Goal: Information Seeking & Learning: Learn about a topic

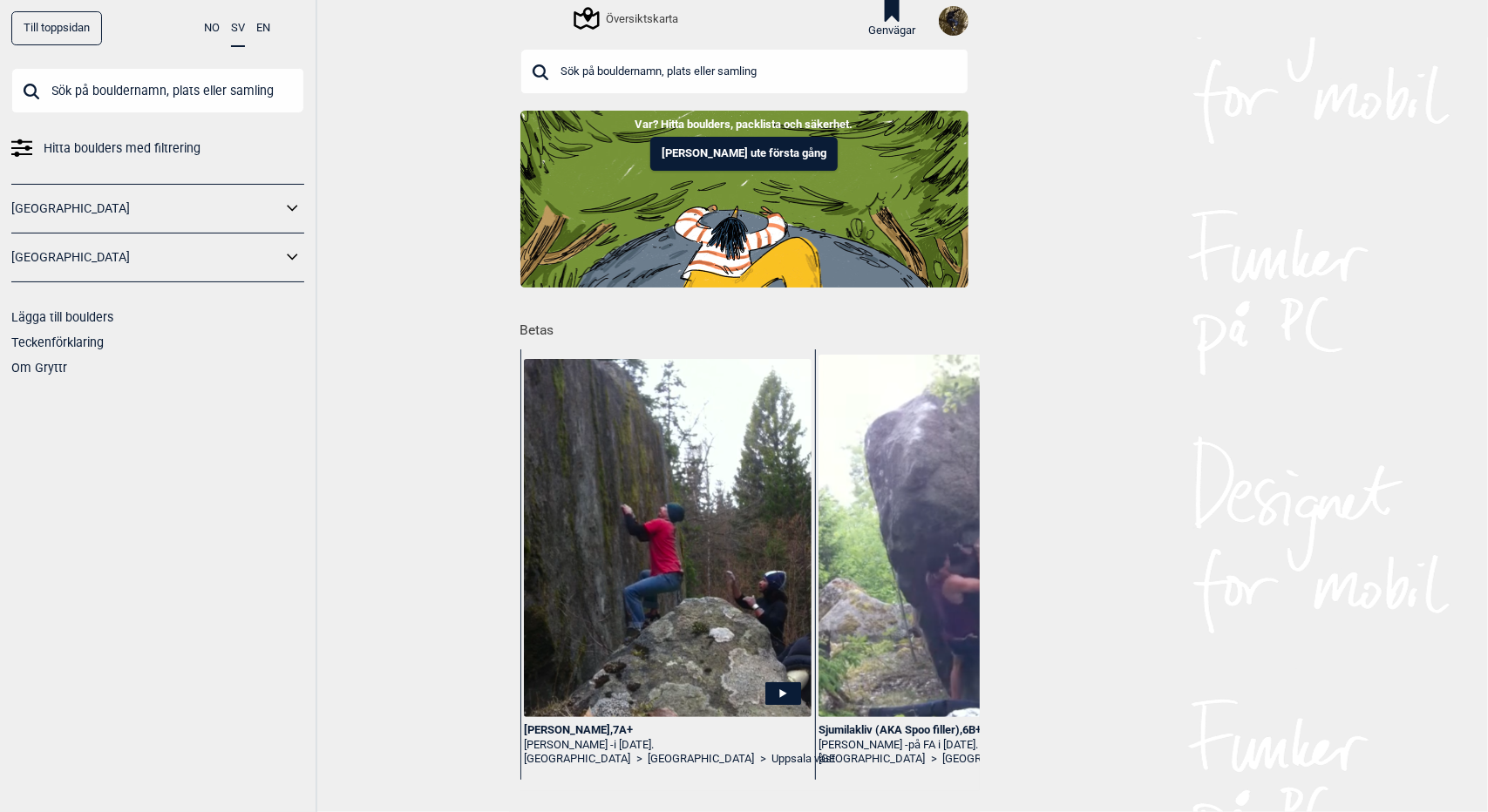
click at [634, 16] on div "Översiktskarta" at bounding box center [626, 18] width 102 height 21
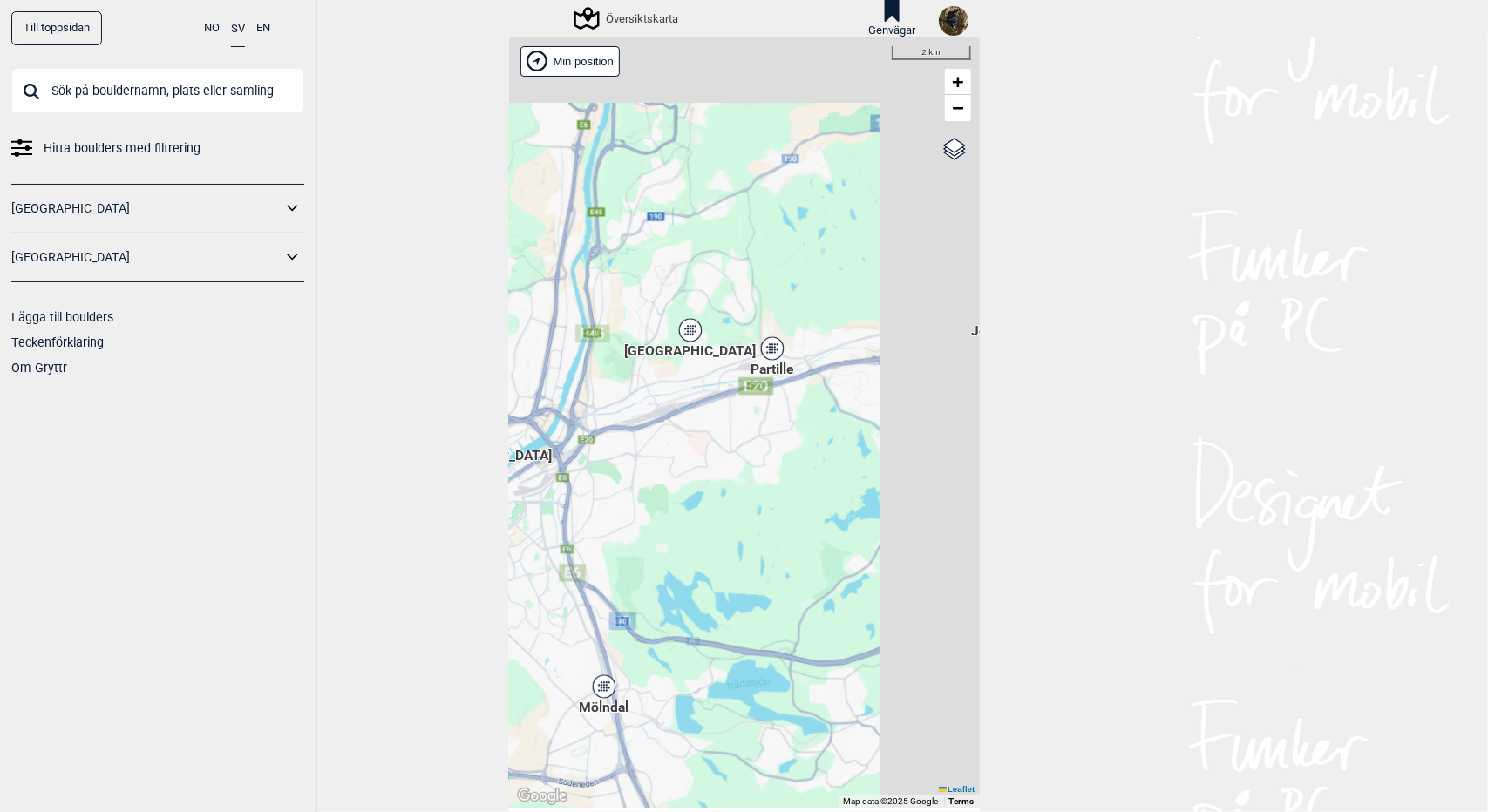
drag, startPoint x: 886, startPoint y: 279, endPoint x: 512, endPoint y: 450, distance: 411.2
click at [512, 450] on div "[PERSON_NAME] posisjon [GEOGRAPHIC_DATA] Stange [GEOGRAPHIC_DATA] syd [GEOGRAPH…" at bounding box center [744, 422] width 470 height 770
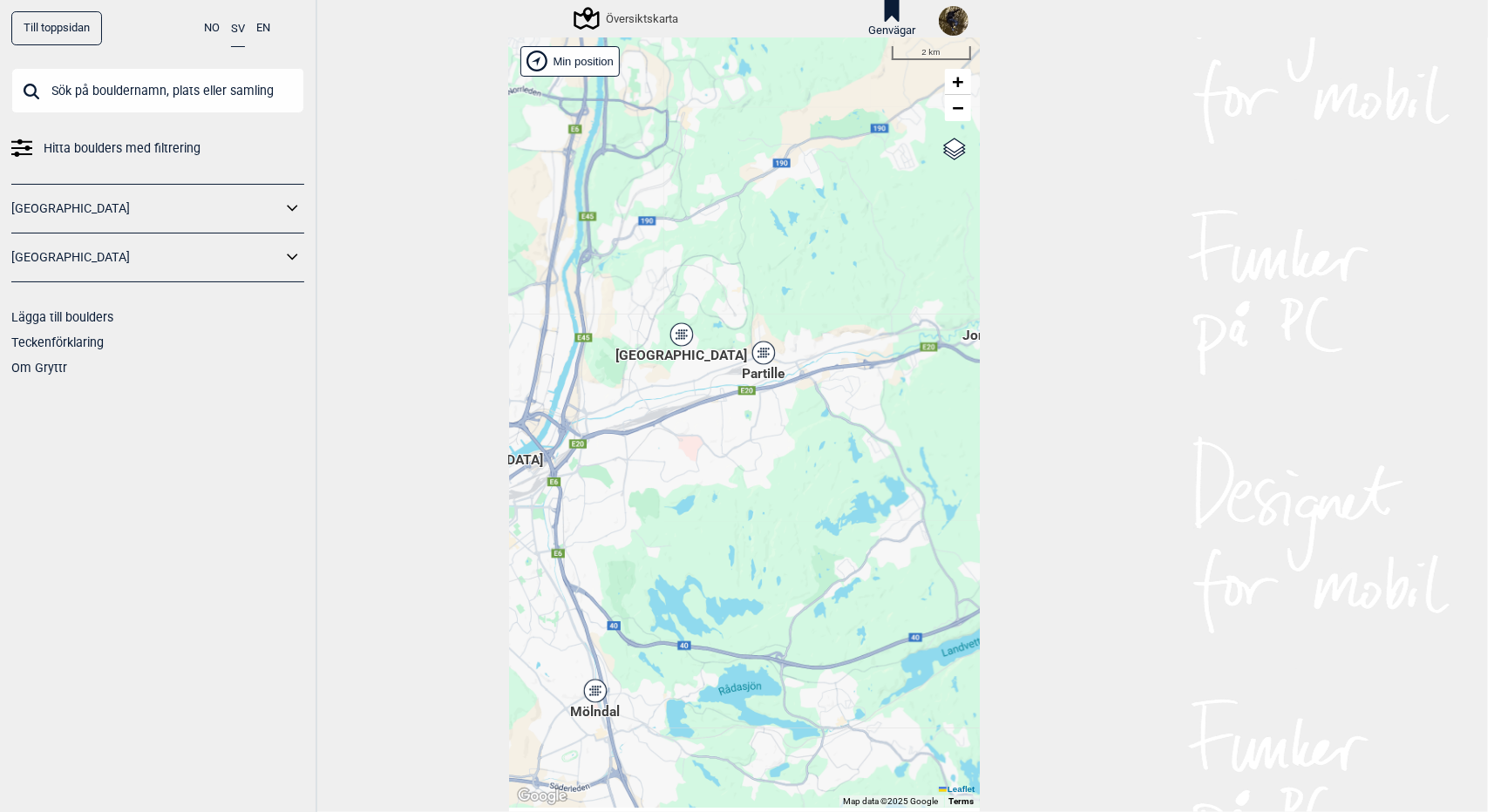
click at [689, 345] on div "[PERSON_NAME] posisjon [GEOGRAPHIC_DATA] Stange [GEOGRAPHIC_DATA] syd [GEOGRAPH…" at bounding box center [744, 422] width 470 height 770
click at [677, 333] on div "[GEOGRAPHIC_DATA]" at bounding box center [681, 334] width 10 height 10
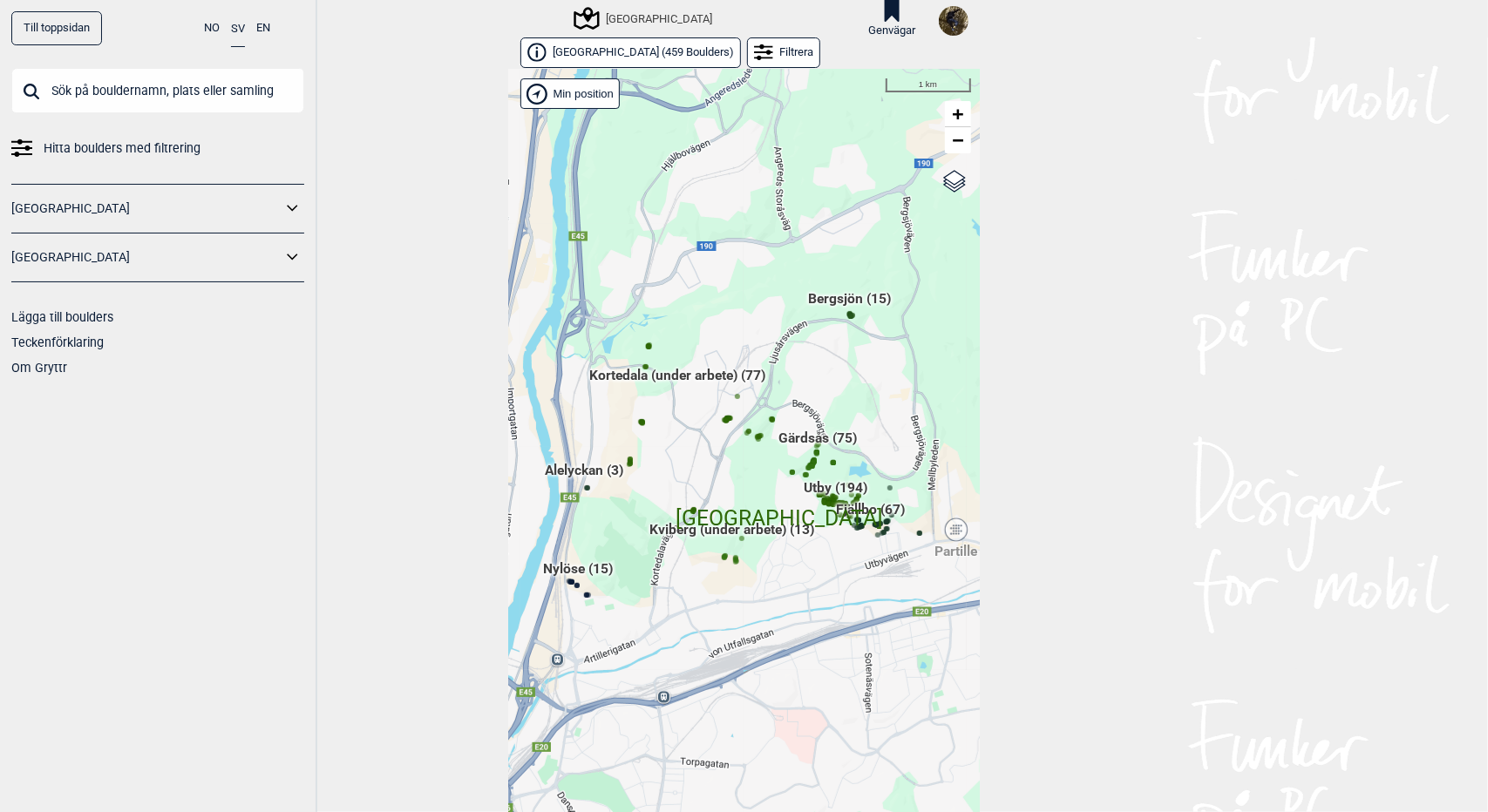
click at [747, 58] on div "Filtrera" at bounding box center [784, 52] width 74 height 30
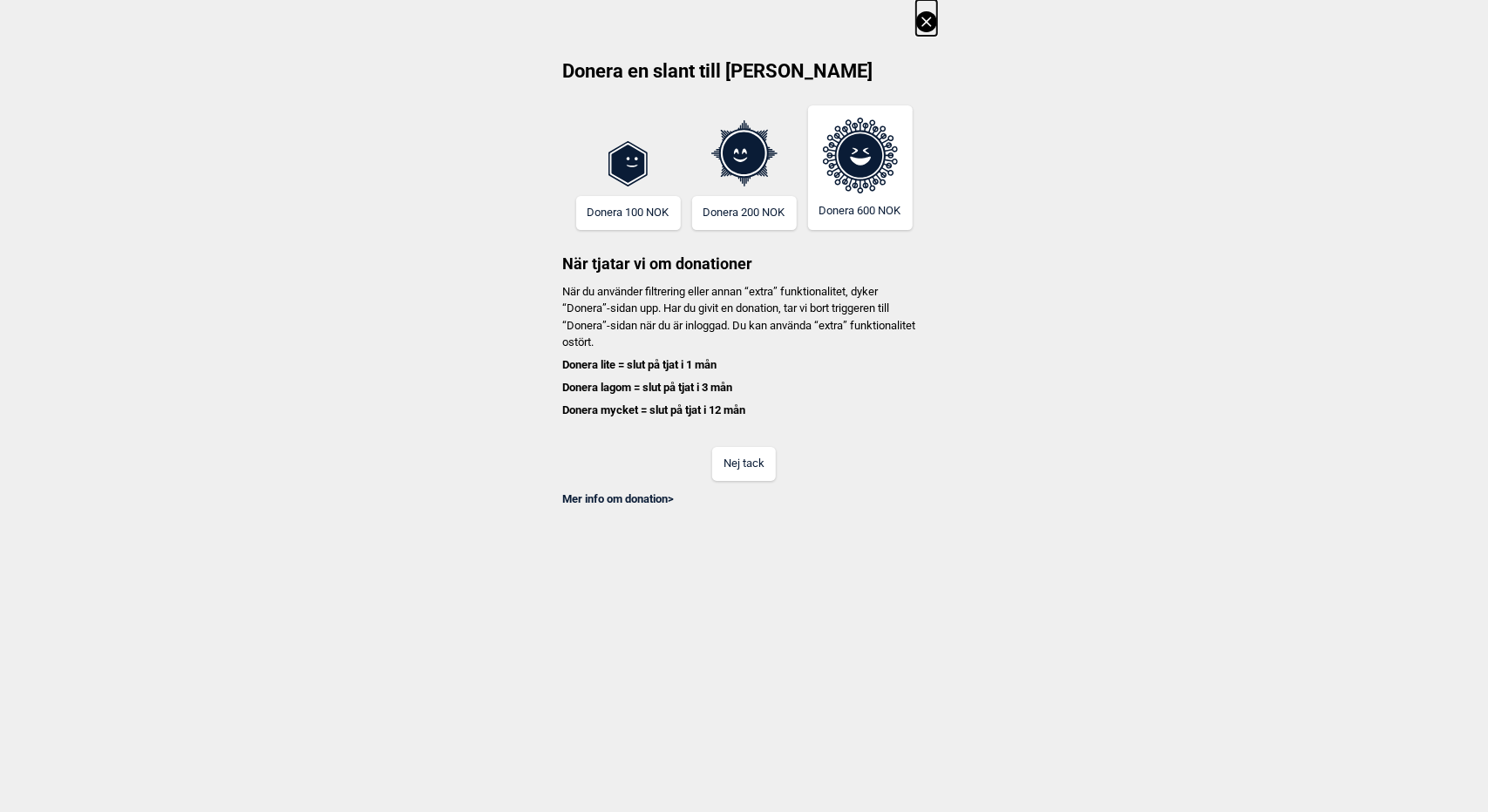
click at [932, 14] on icon at bounding box center [926, 22] width 21 height 21
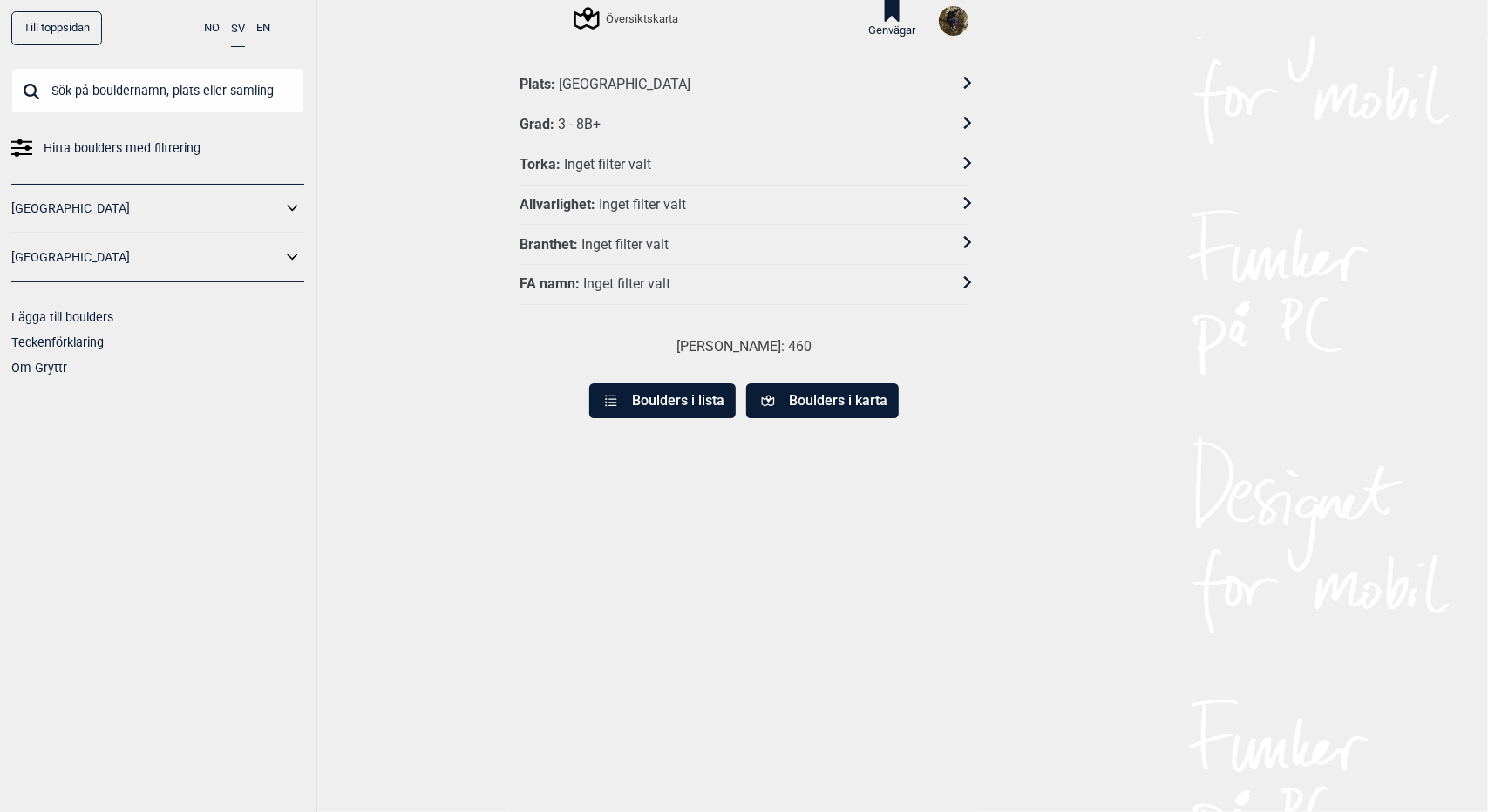
click at [604, 124] on div "Grad : 3 - 8B+" at bounding box center [734, 124] width 426 height 18
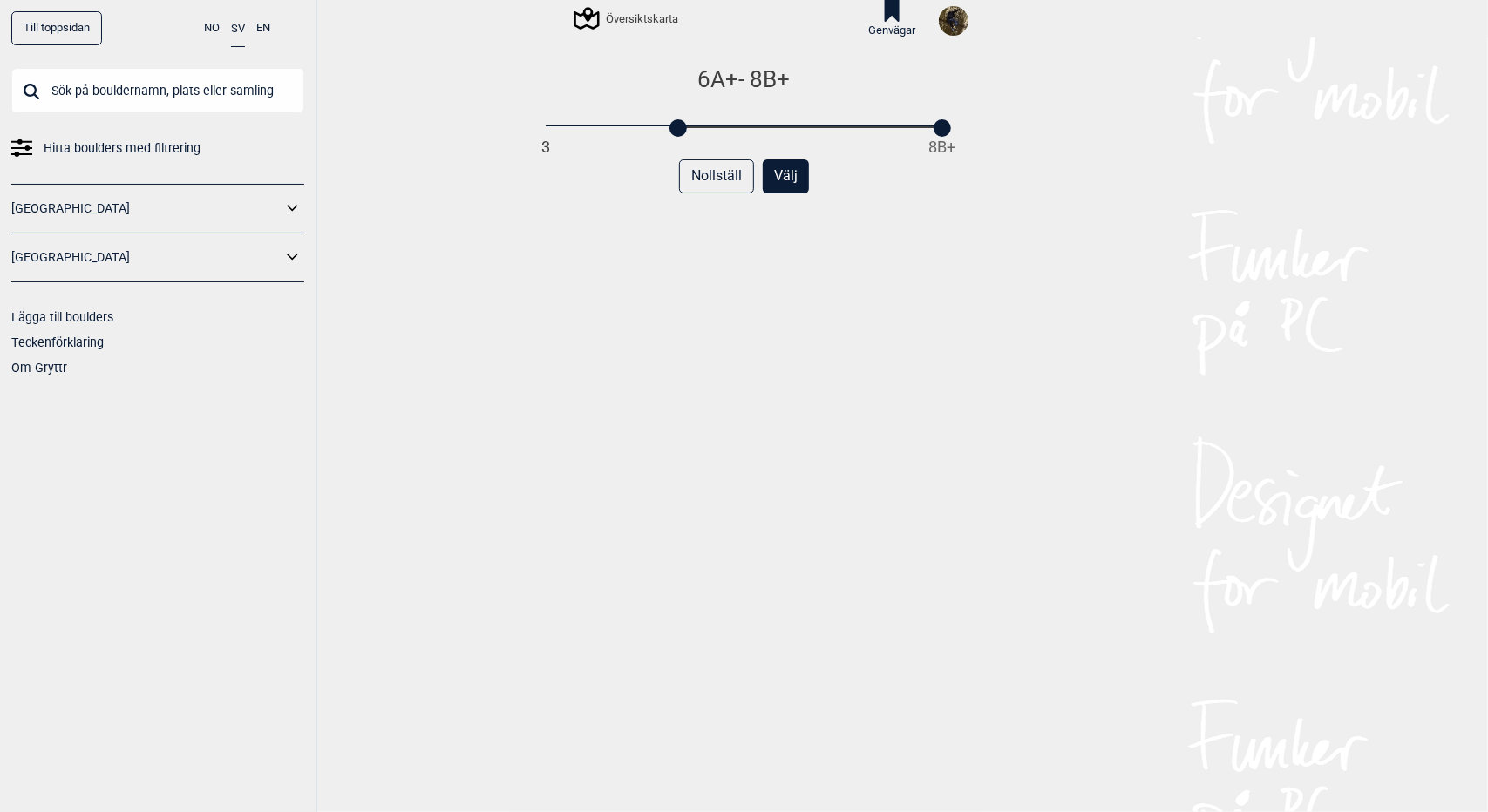
drag, startPoint x: 537, startPoint y: 128, endPoint x: 665, endPoint y: 134, distance: 128.1
click at [669, 134] on div at bounding box center [677, 128] width 17 height 17
drag, startPoint x: 938, startPoint y: 129, endPoint x: 729, endPoint y: 121, distance: 209.2
click at [729, 121] on div at bounding box center [734, 128] width 17 height 17
click at [783, 182] on button "Välj" at bounding box center [785, 177] width 47 height 34
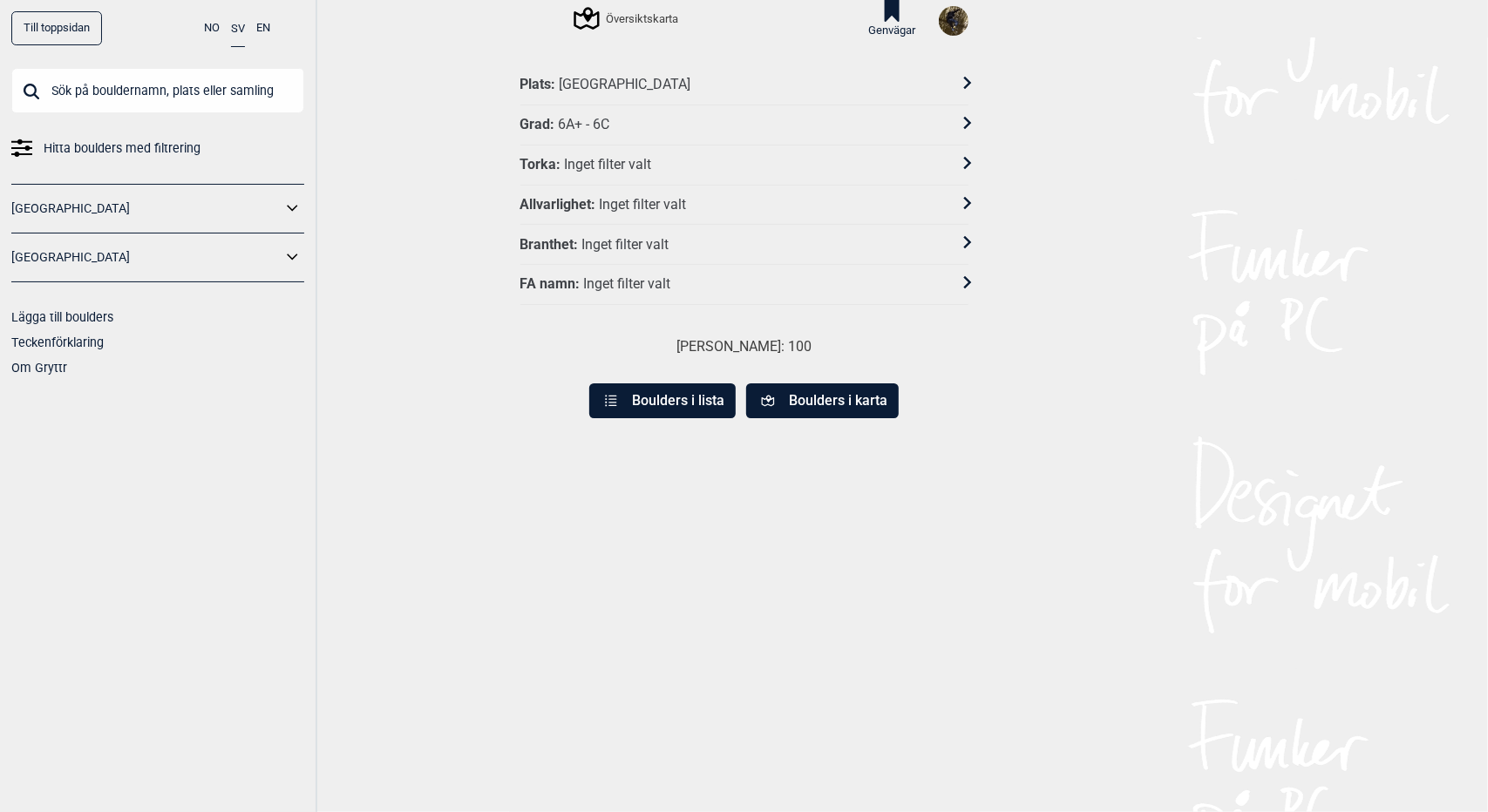
click at [672, 396] on button "Boulders i lista" at bounding box center [662, 401] width 146 height 35
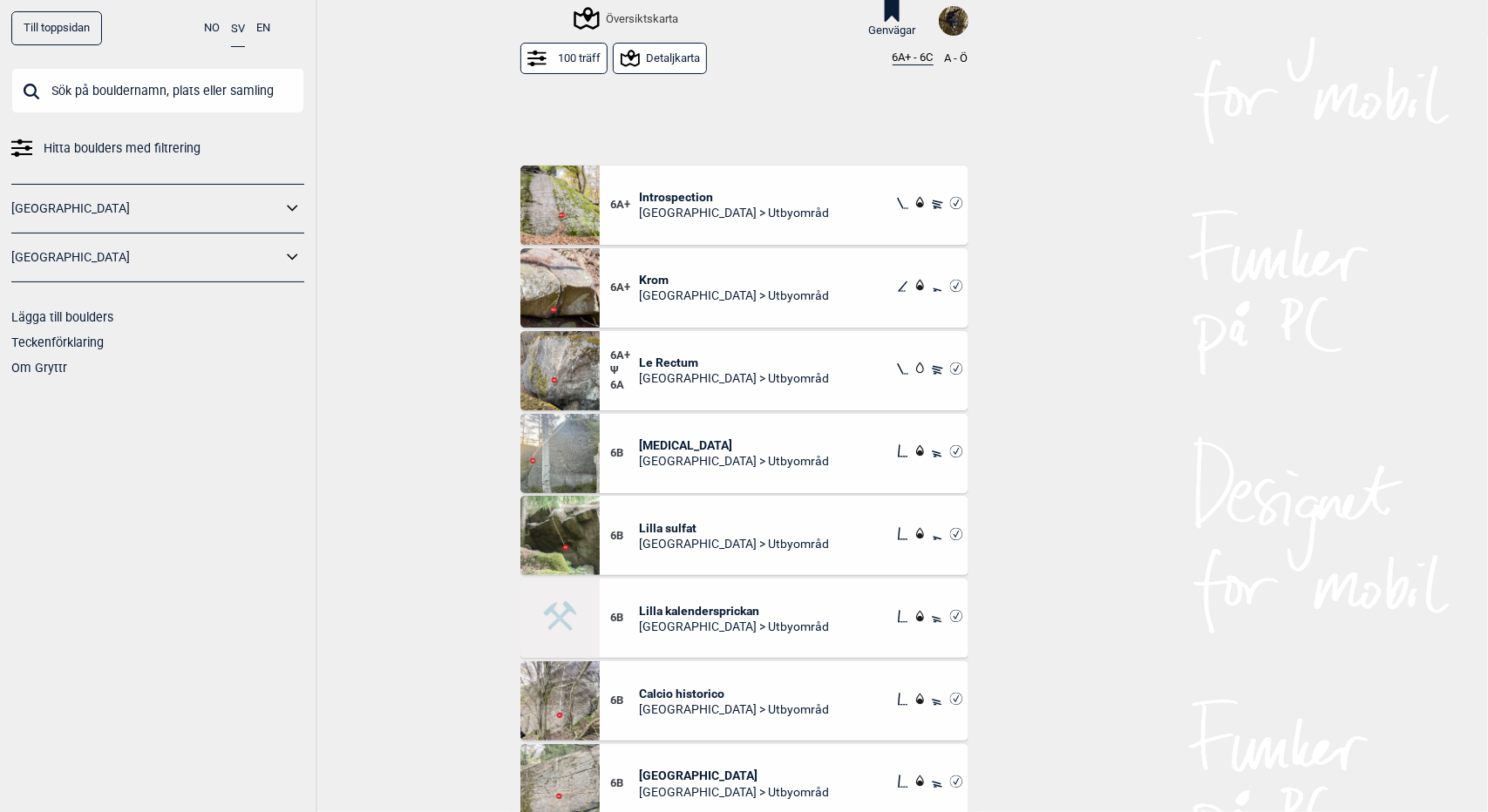
scroll to position [1471, 0]
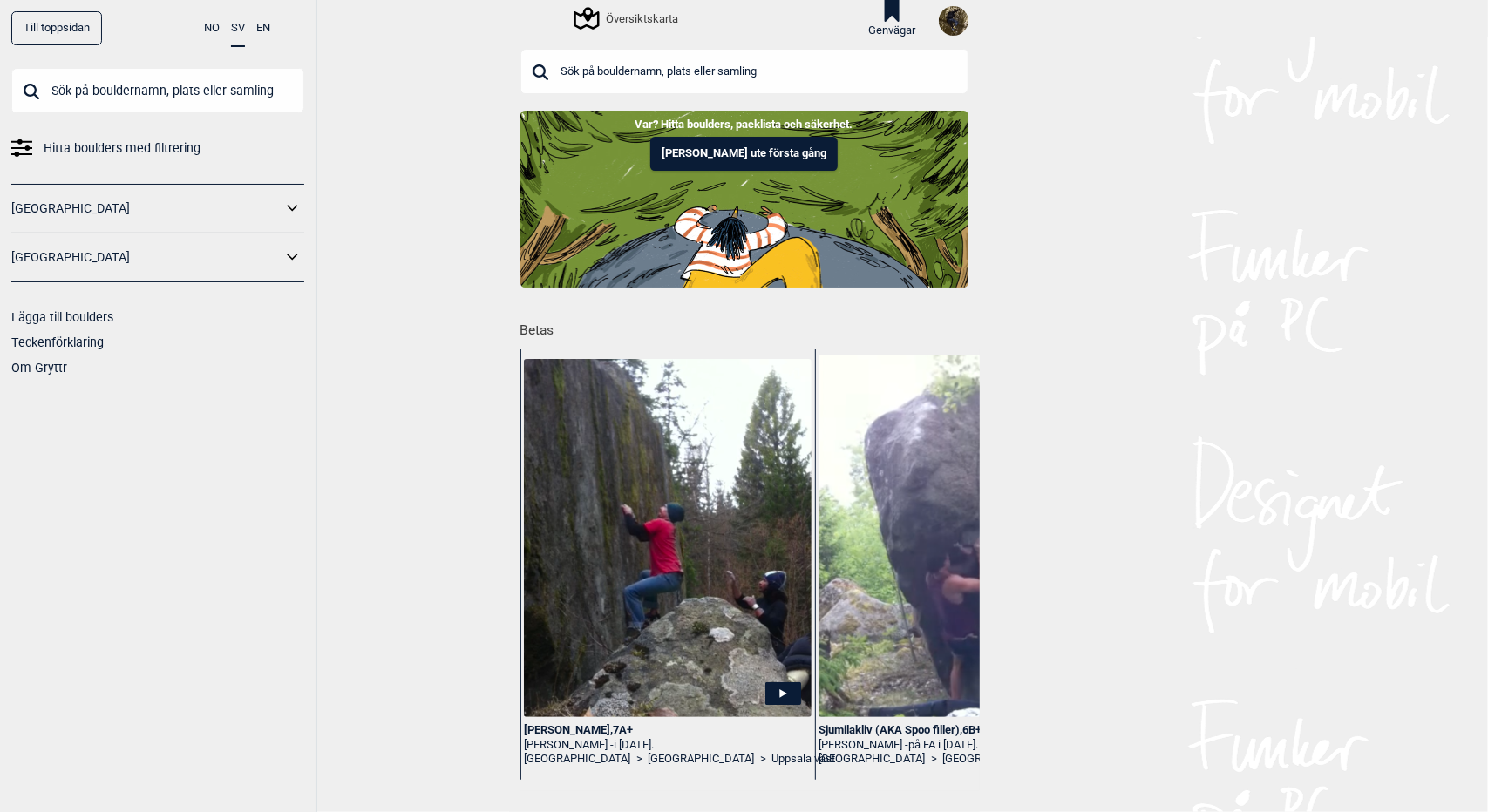
click at [705, 74] on input "text" at bounding box center [744, 71] width 448 height 46
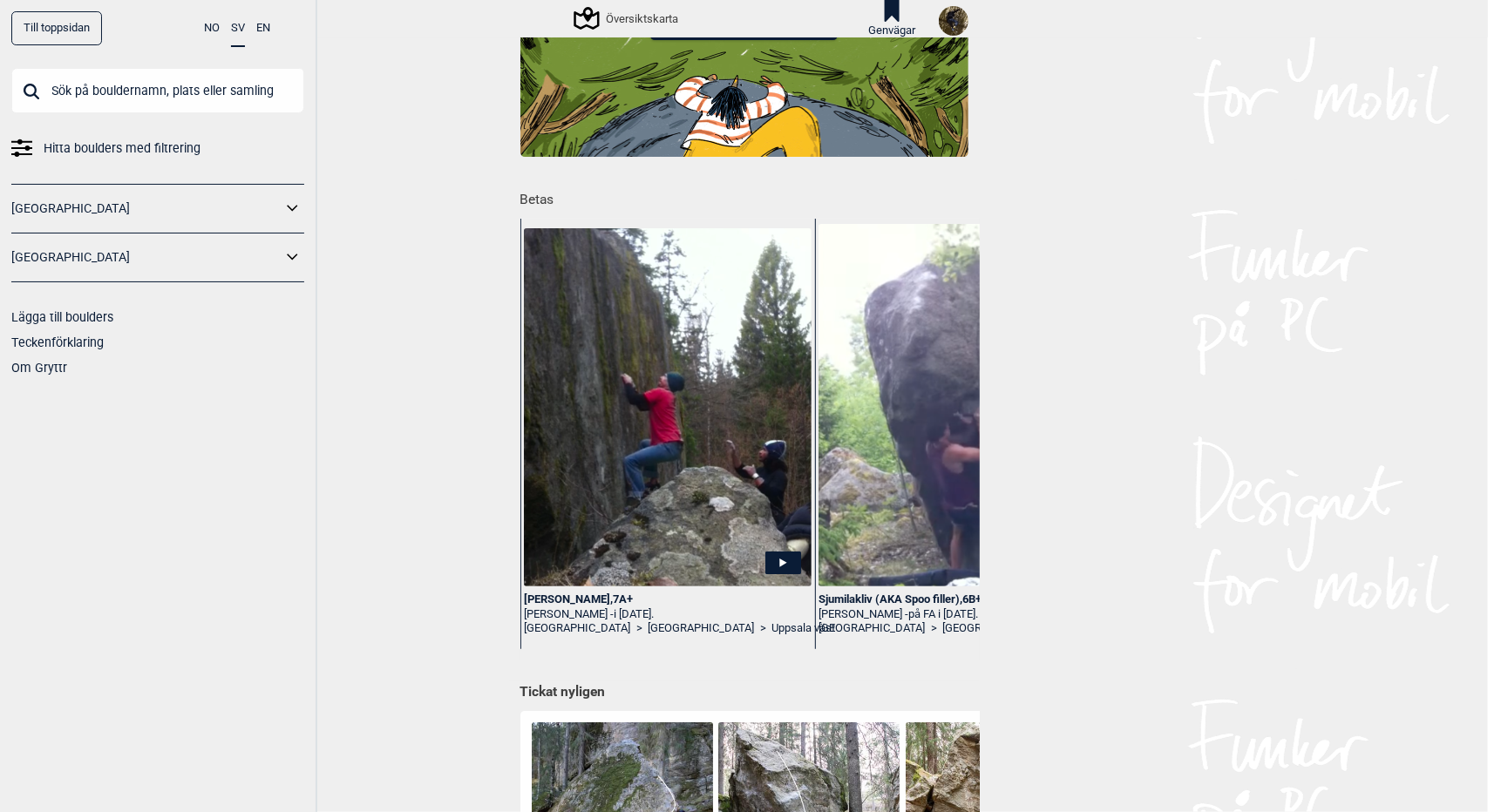
scroll to position [24, 0]
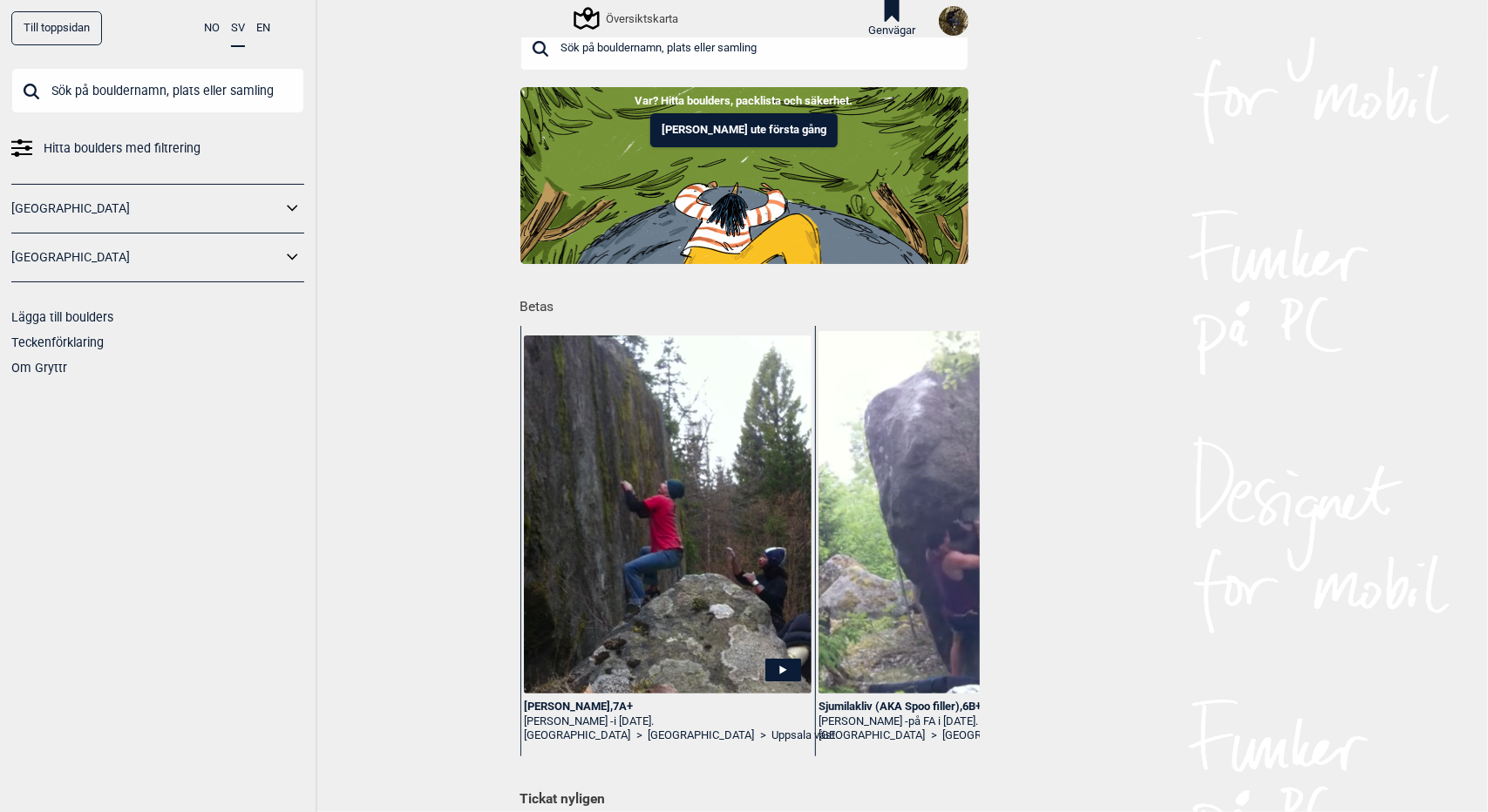
click at [679, 58] on input "text" at bounding box center [744, 48] width 448 height 46
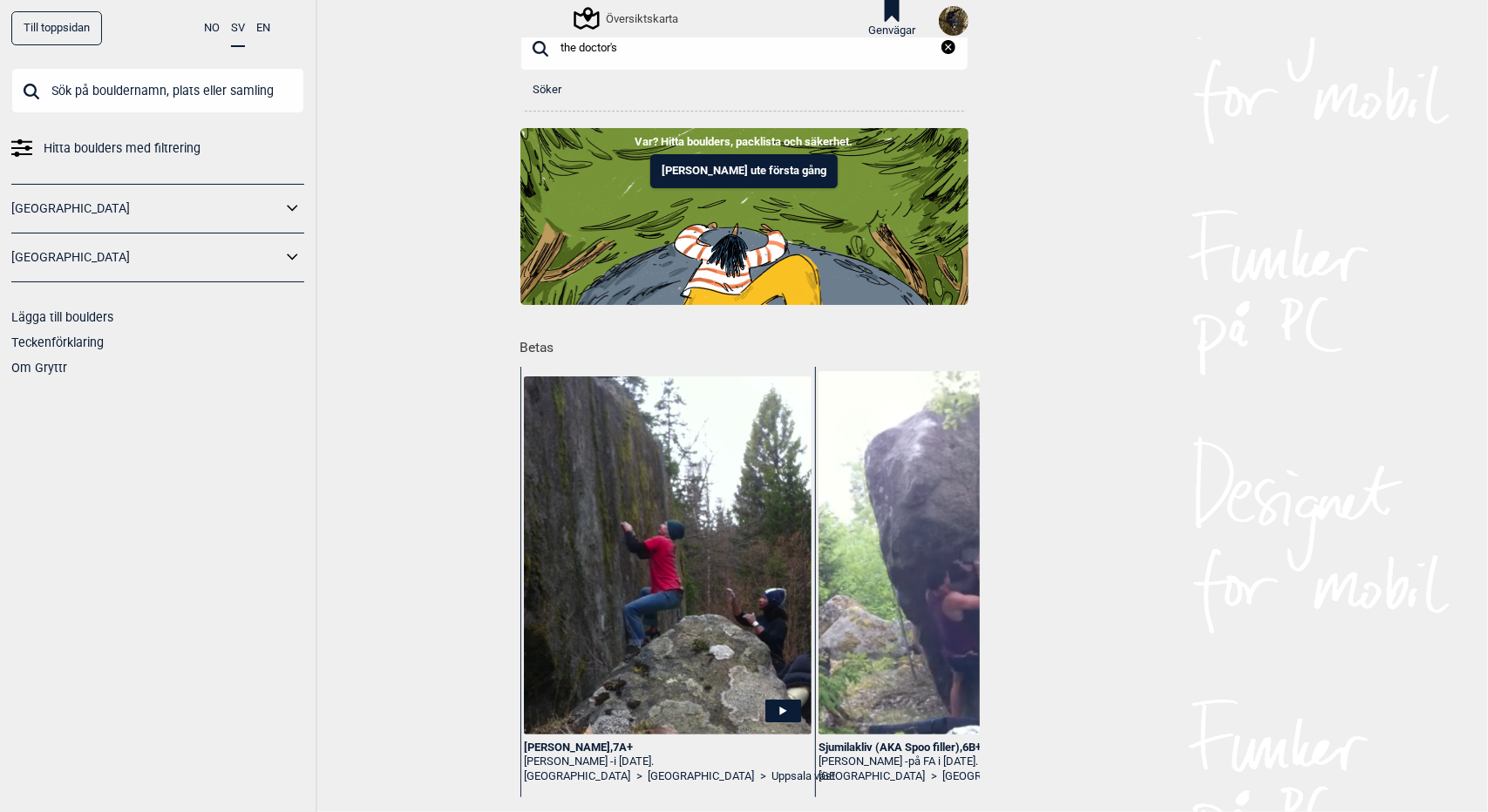
scroll to position [0, 0]
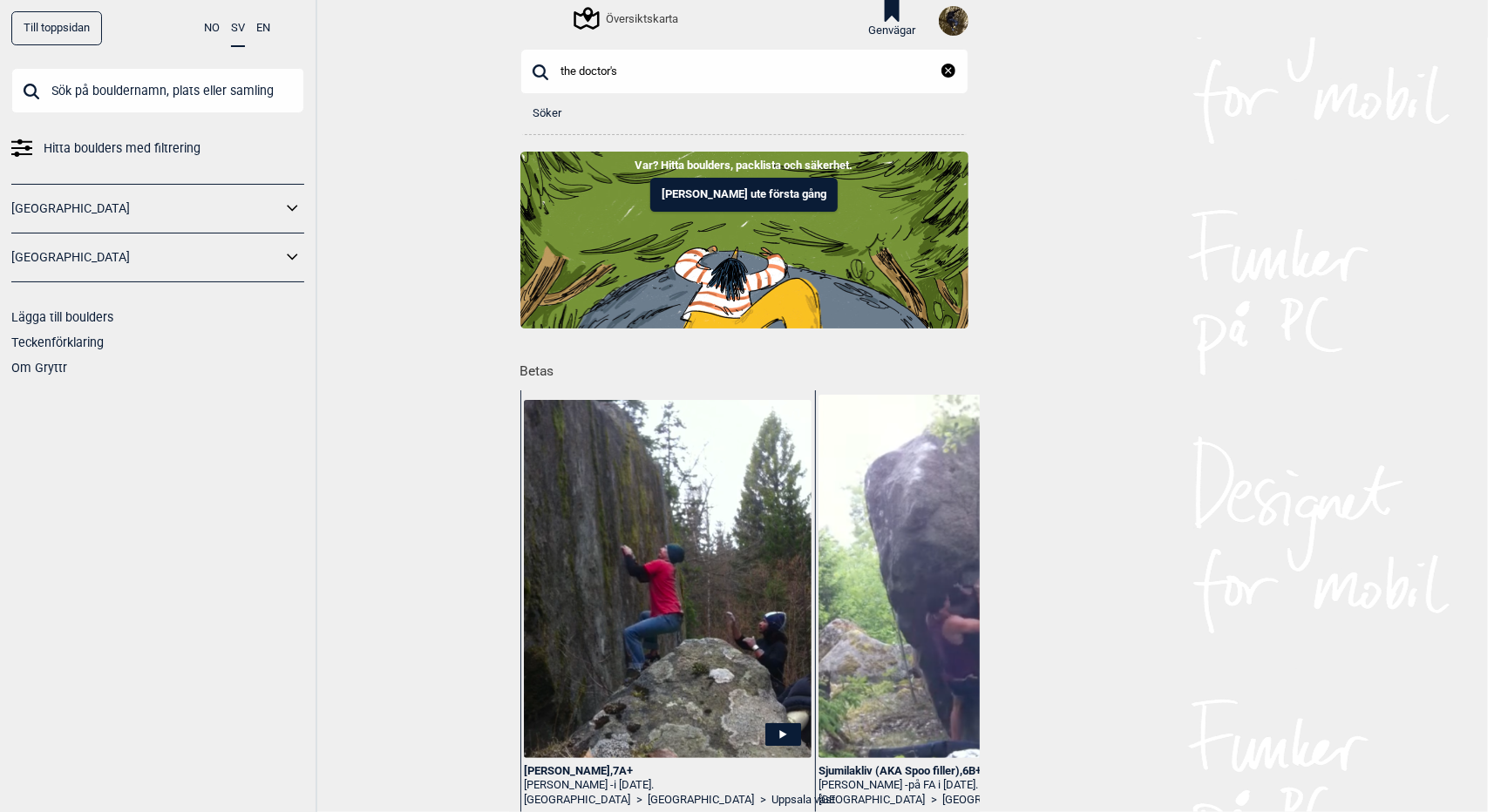
type input "the doctor's"
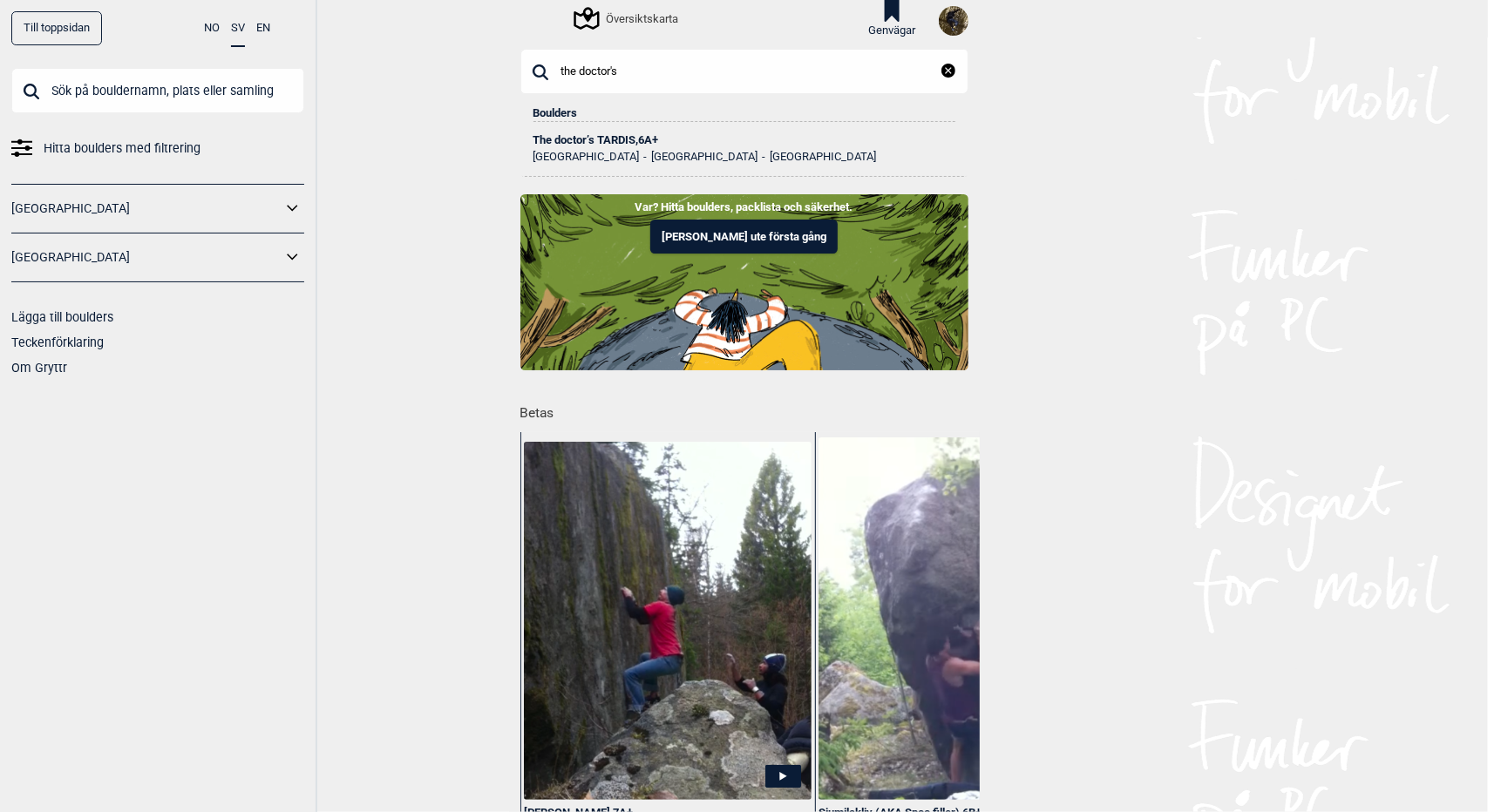
click at [596, 142] on div "The doctor’s TARDIS , 6A+" at bounding box center [744, 140] width 422 height 12
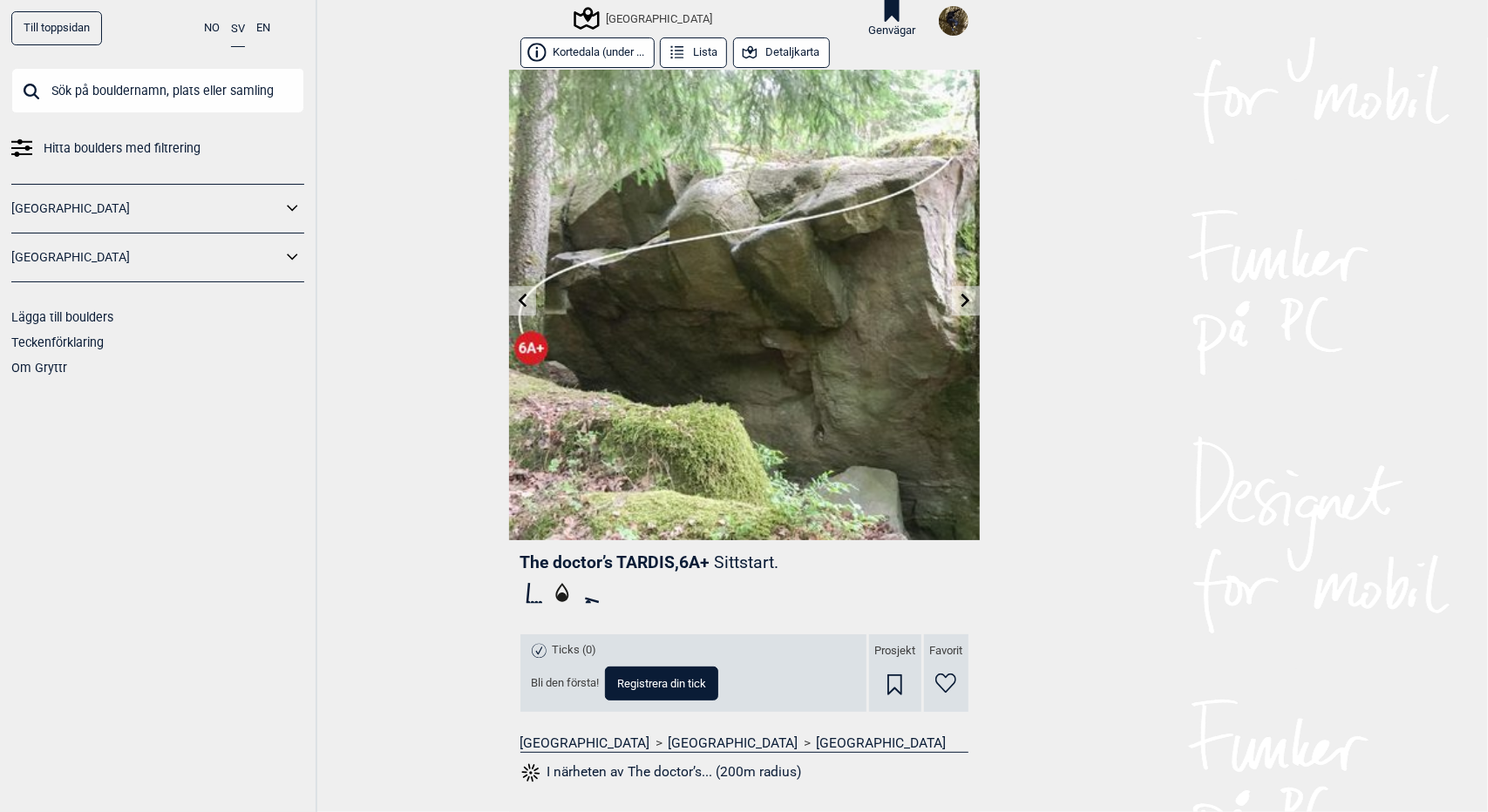
click at [641, 18] on div "[GEOGRAPHIC_DATA]" at bounding box center [643, 18] width 136 height 21
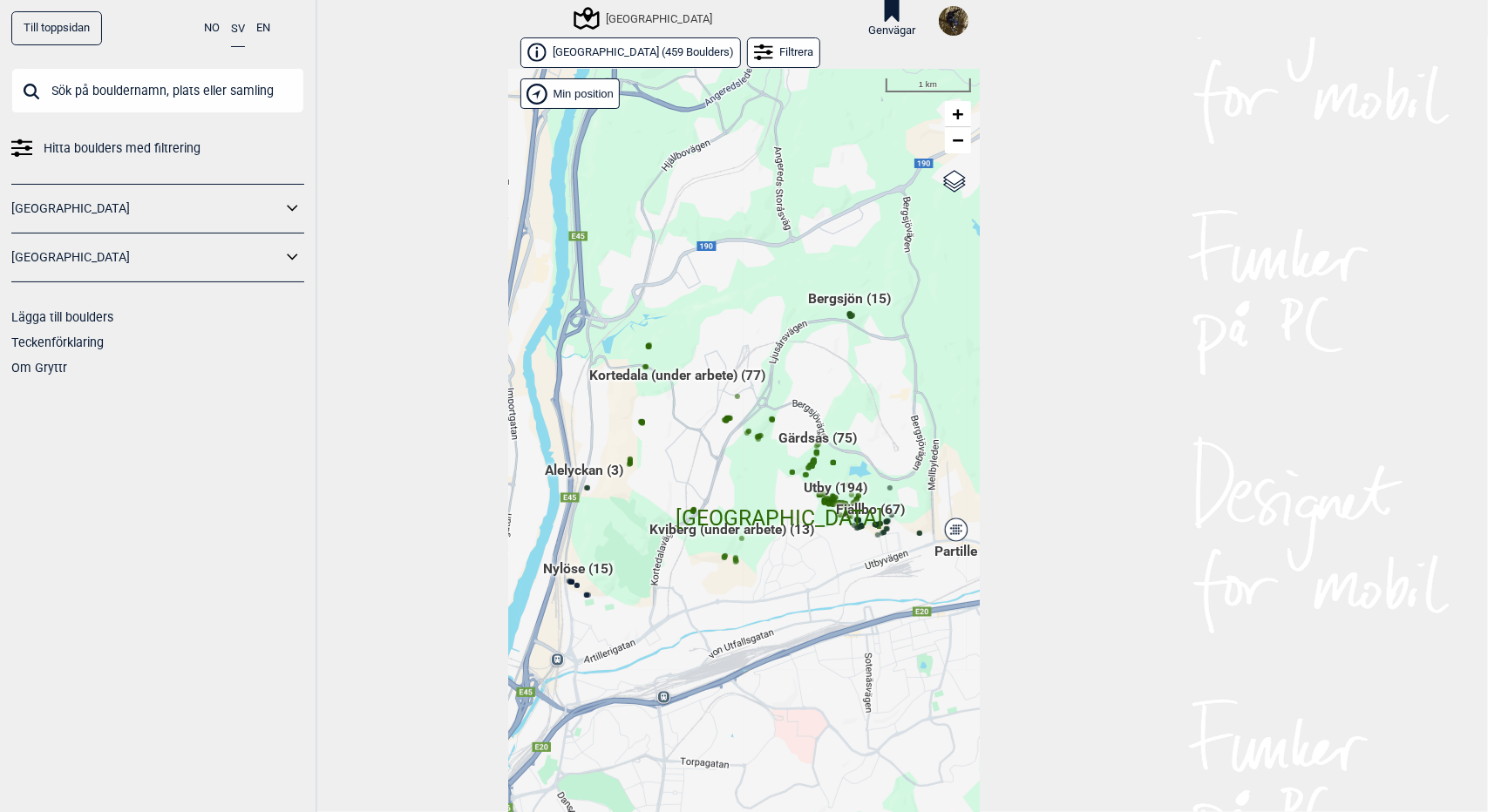
click at [177, 96] on input "text" at bounding box center [158, 91] width 293 height 46
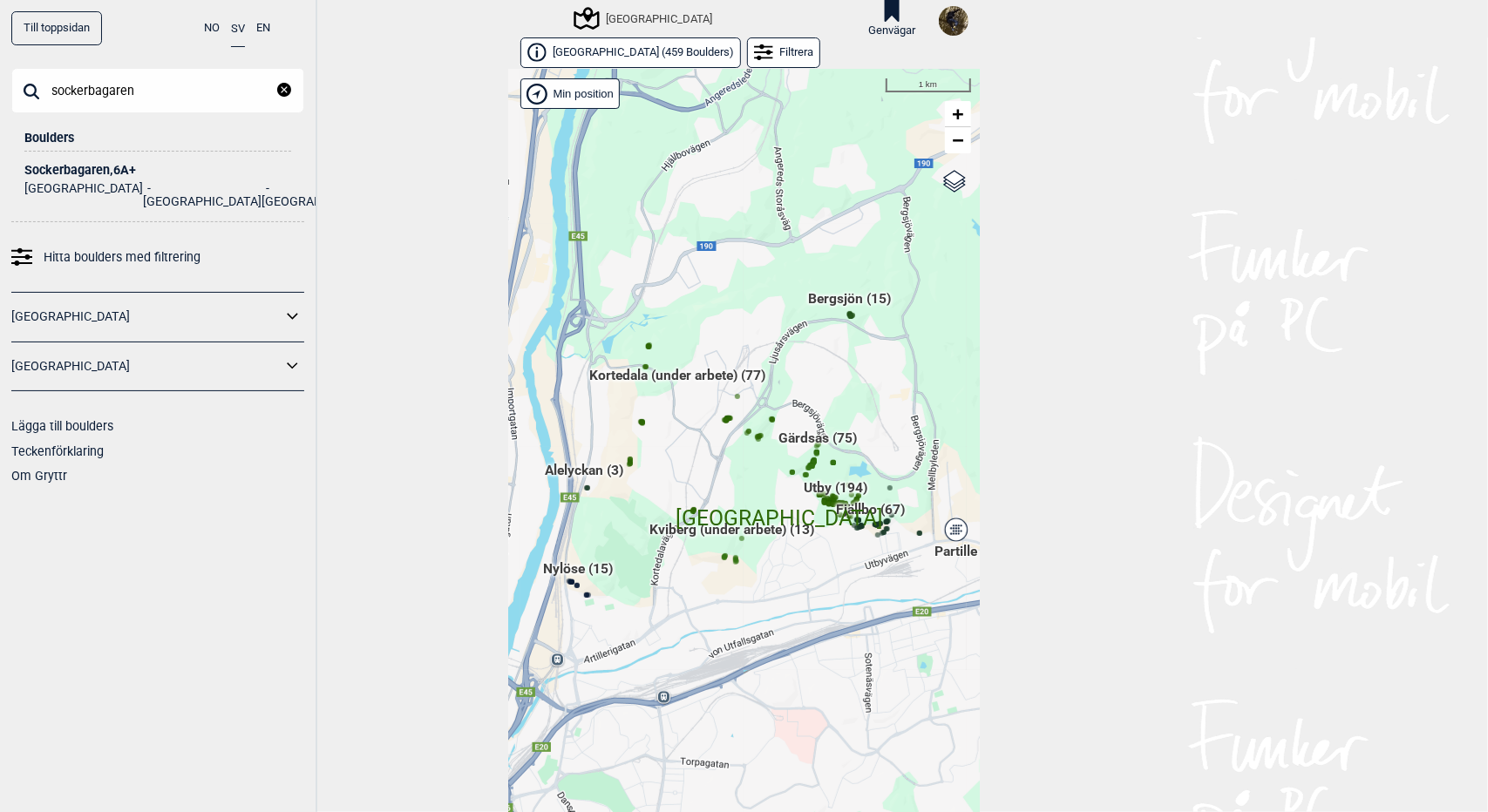
type input "sockerbagaren"
click at [83, 172] on div "Sockerbagaren , 6A+" at bounding box center [158, 170] width 267 height 13
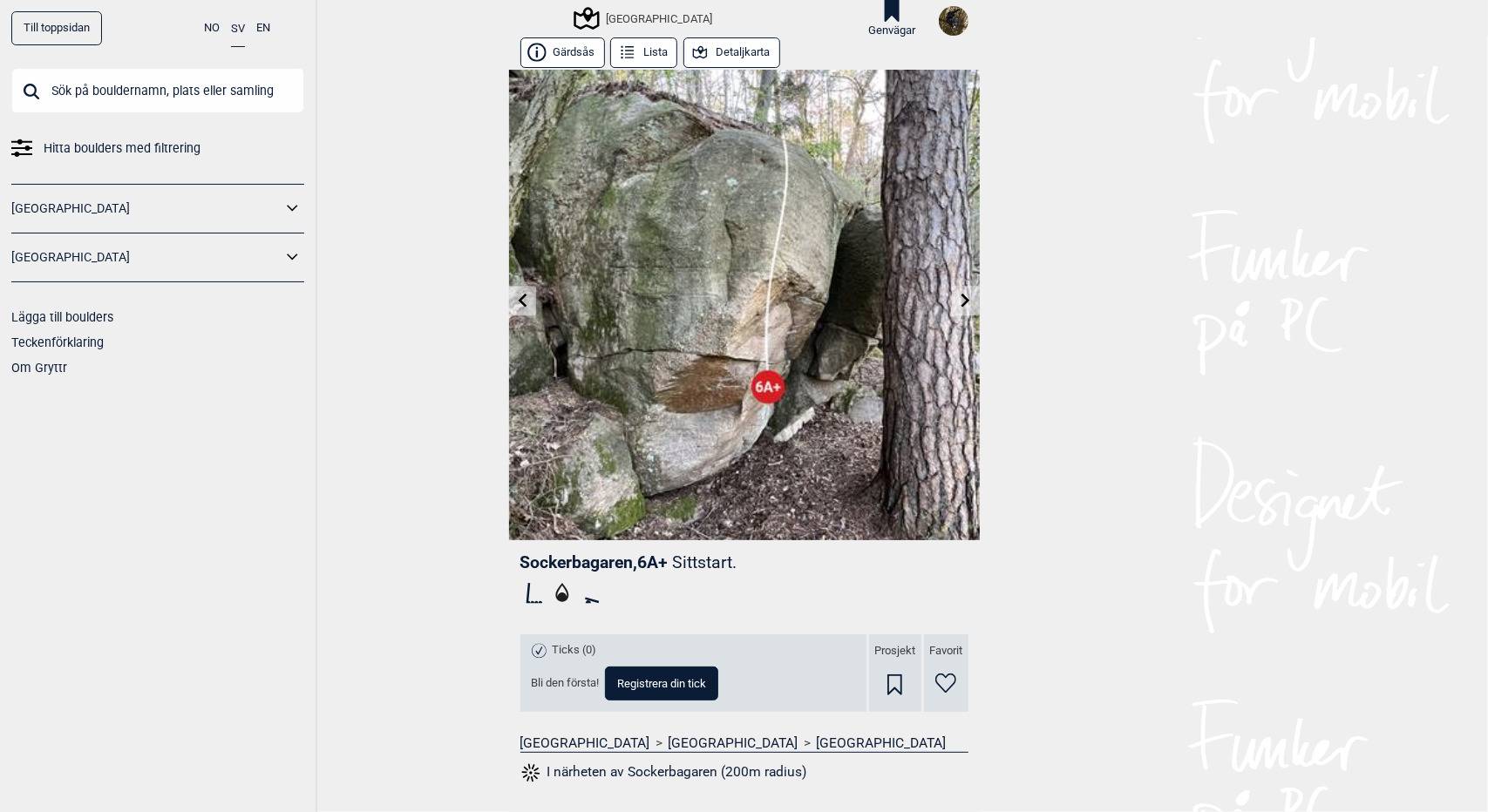
click at [720, 47] on button "Detaljkarta" at bounding box center [732, 52] width 97 height 30
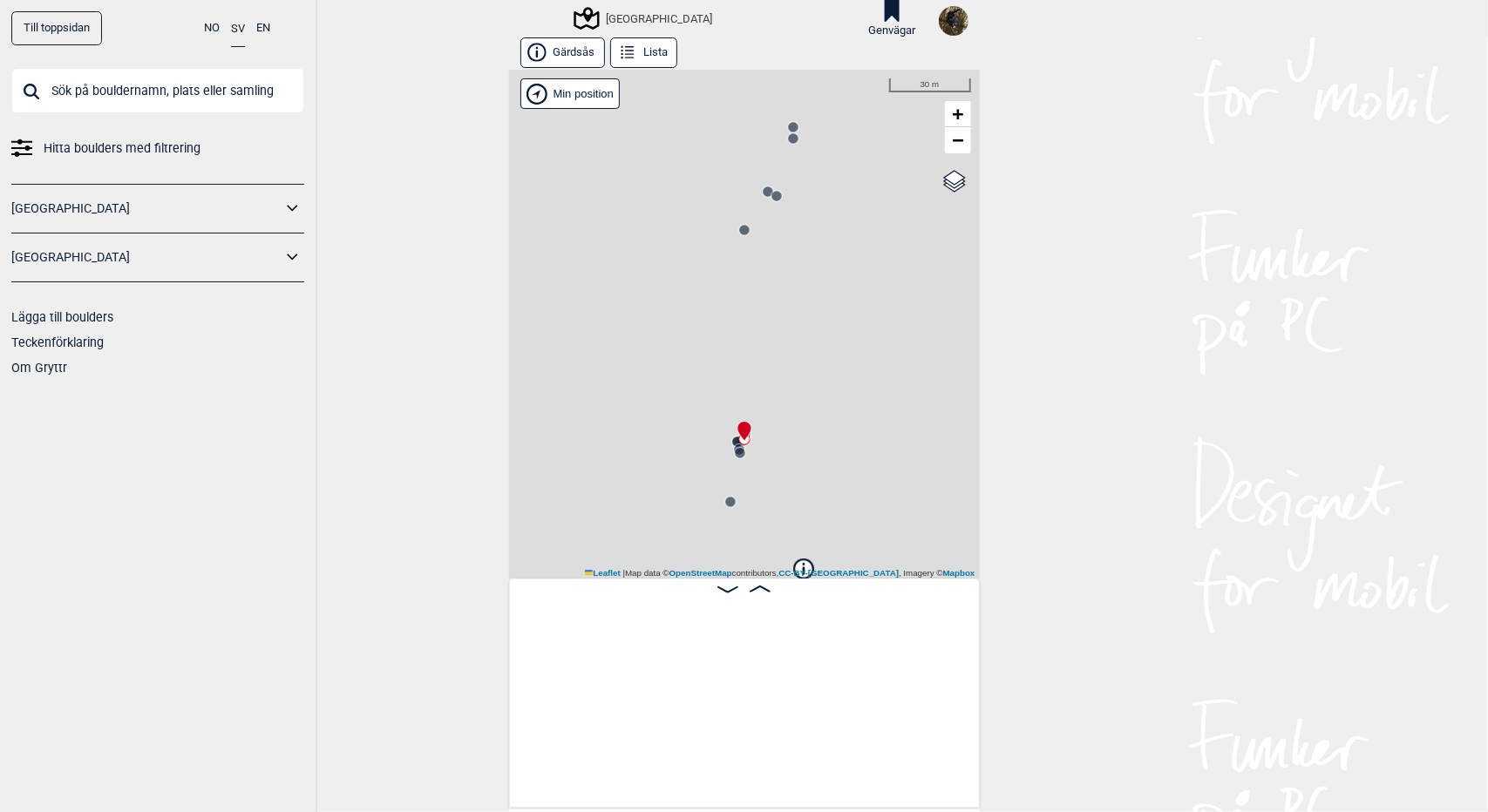
scroll to position [0, 8689]
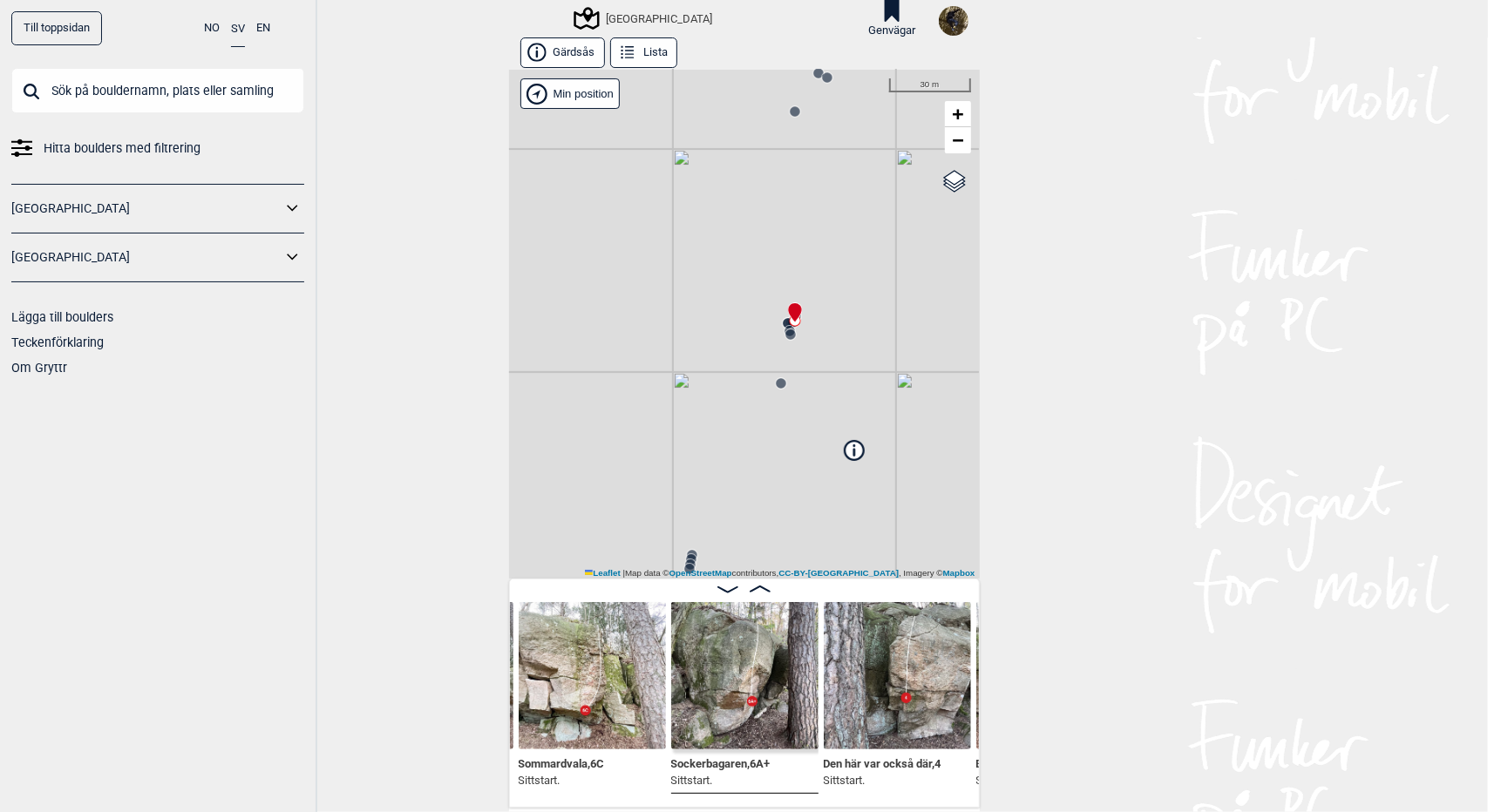
drag, startPoint x: 641, startPoint y: 456, endPoint x: 692, endPoint y: 334, distance: 132.2
click at [692, 334] on div "[GEOGRAPHIC_DATA]" at bounding box center [744, 324] width 470 height 509
click at [953, 142] on span "−" at bounding box center [957, 140] width 11 height 22
drag, startPoint x: 793, startPoint y: 494, endPoint x: 784, endPoint y: 349, distance: 145.3
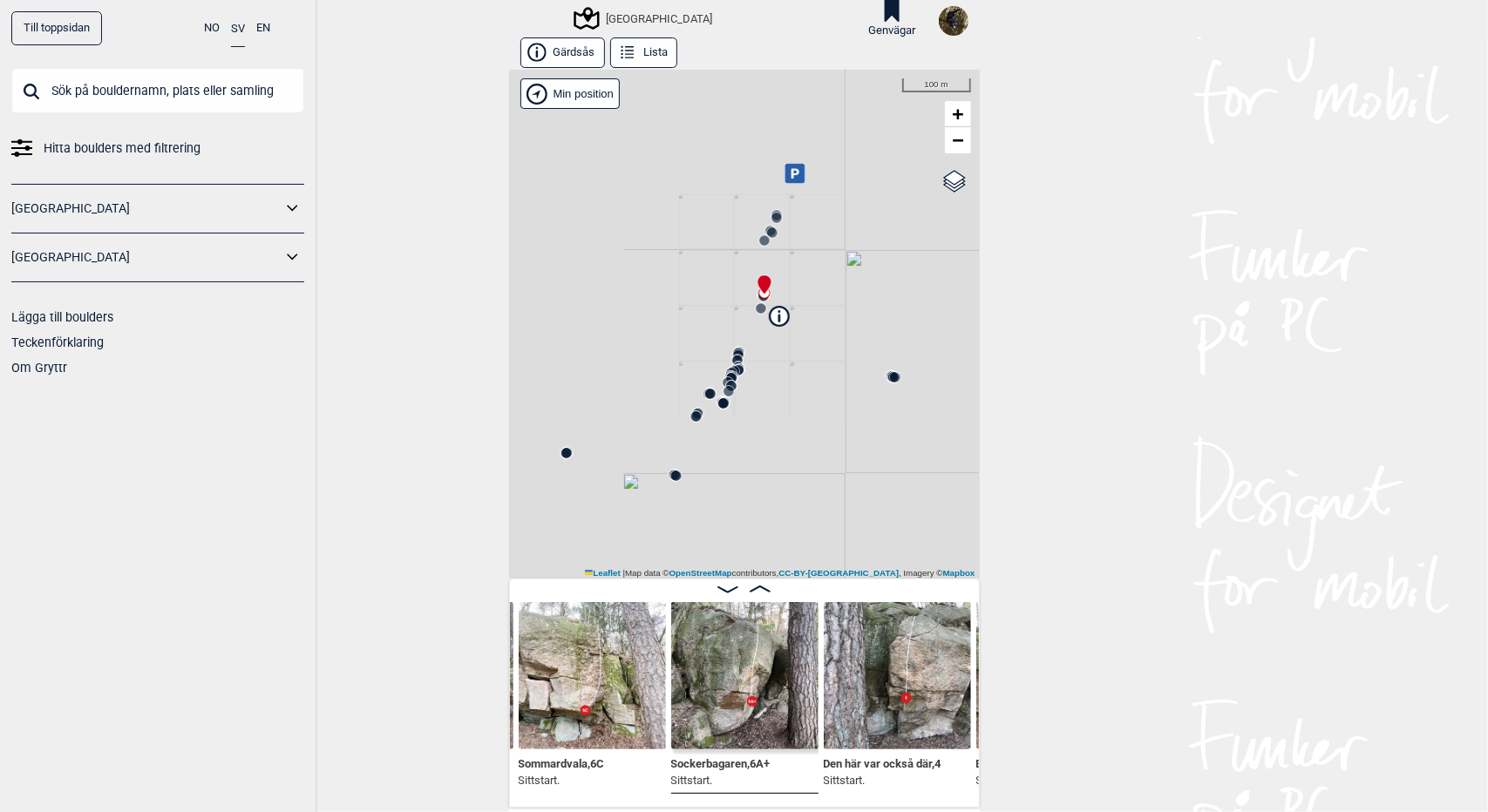
click at [784, 349] on div "[GEOGRAPHIC_DATA]" at bounding box center [744, 324] width 470 height 509
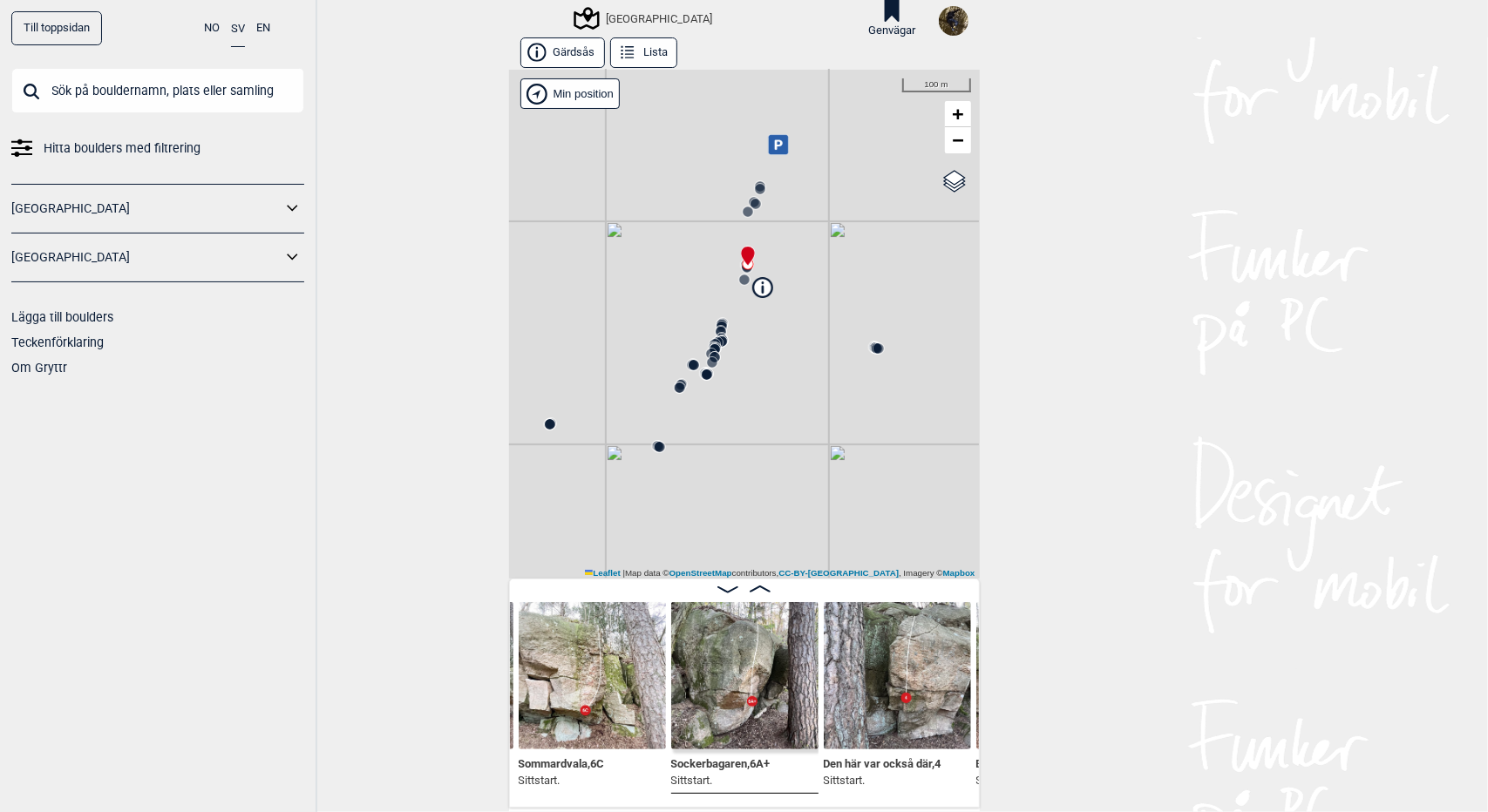
click at [636, 57] on button "Lista" at bounding box center [643, 52] width 67 height 30
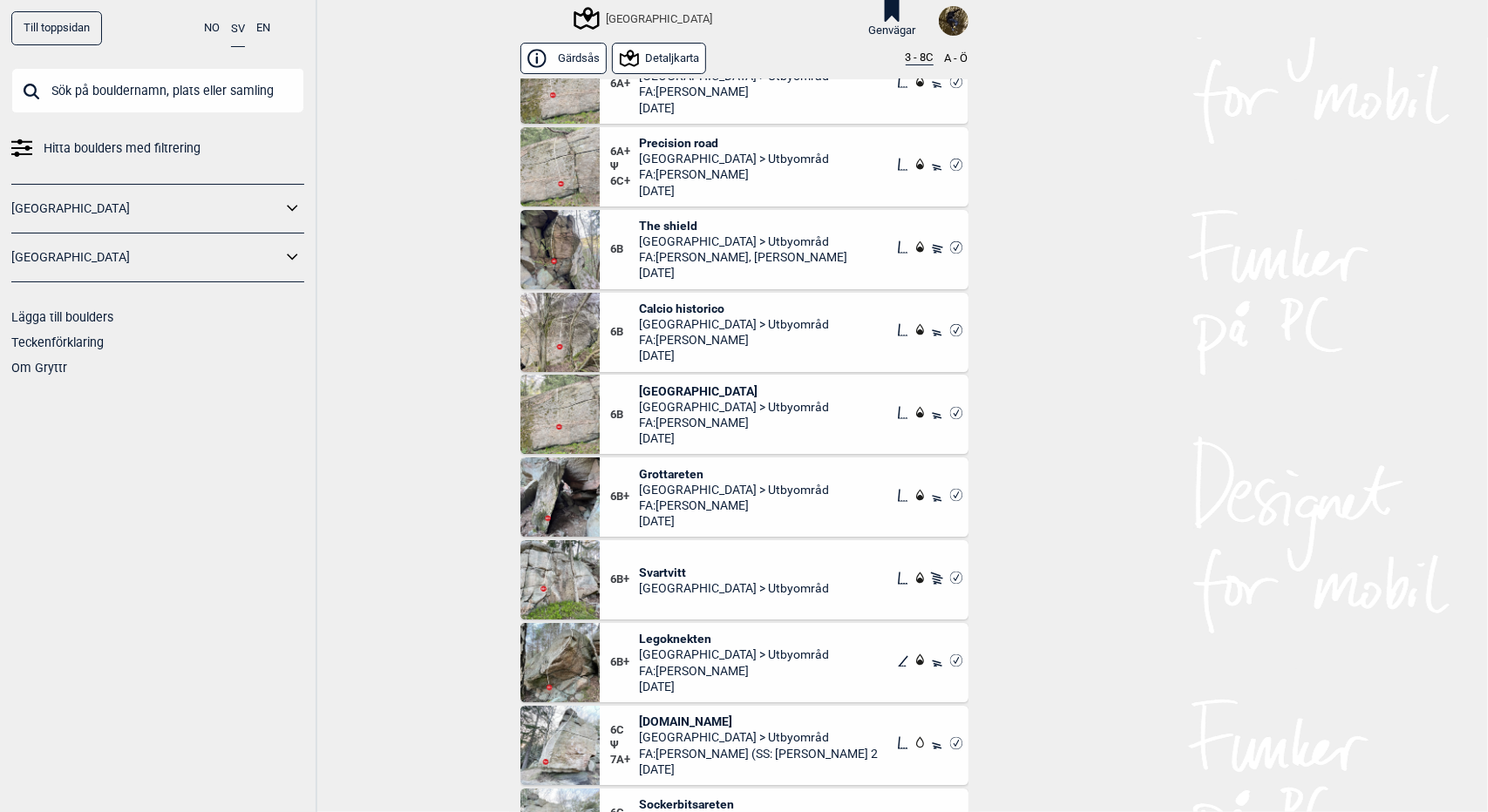
scroll to position [4000, 0]
click at [233, 85] on input "text" at bounding box center [158, 91] width 293 height 46
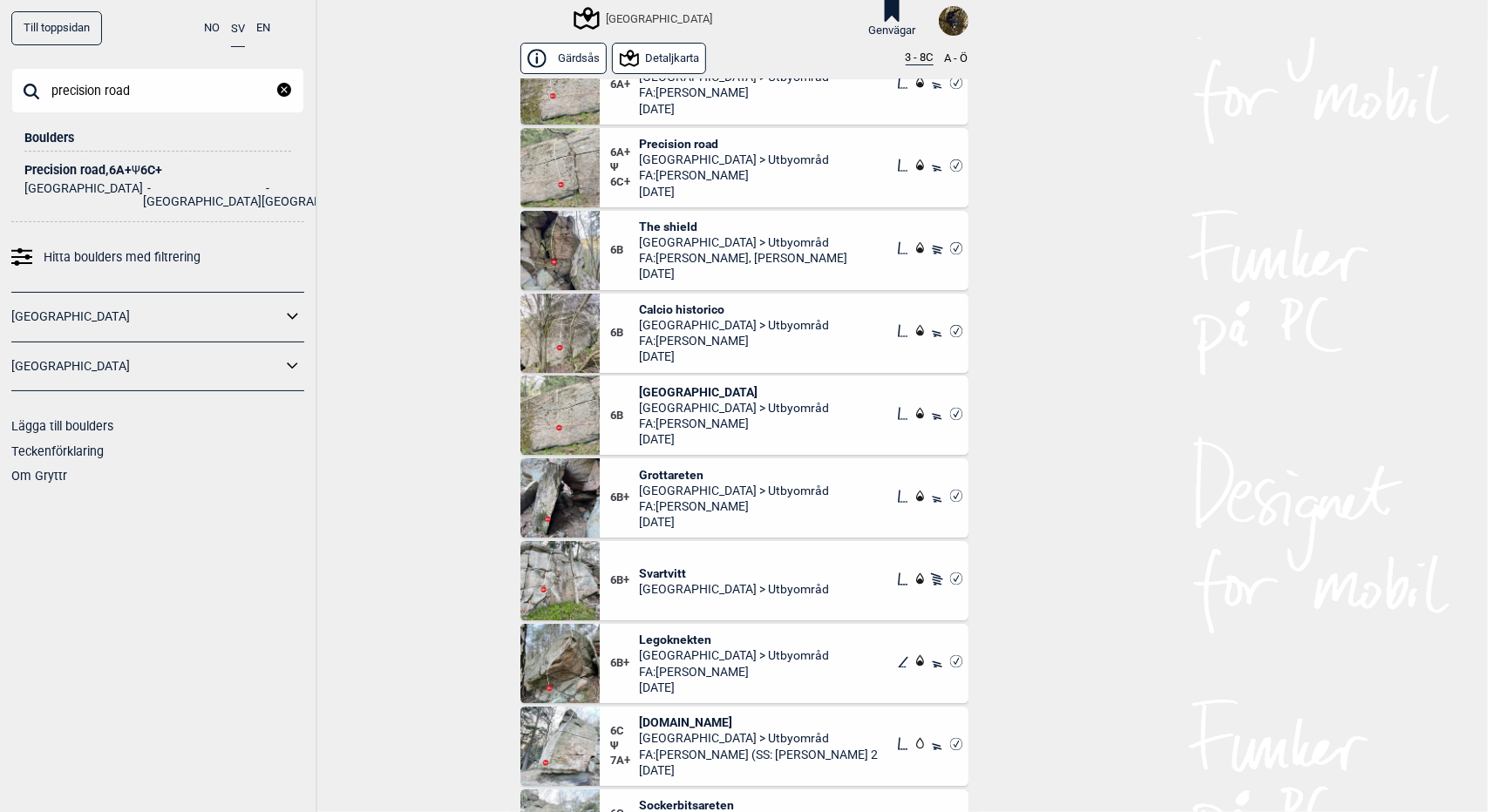
type input "precision road"
click at [119, 170] on div "Precision road , 6A+ Ψ 6C+" at bounding box center [158, 170] width 267 height 13
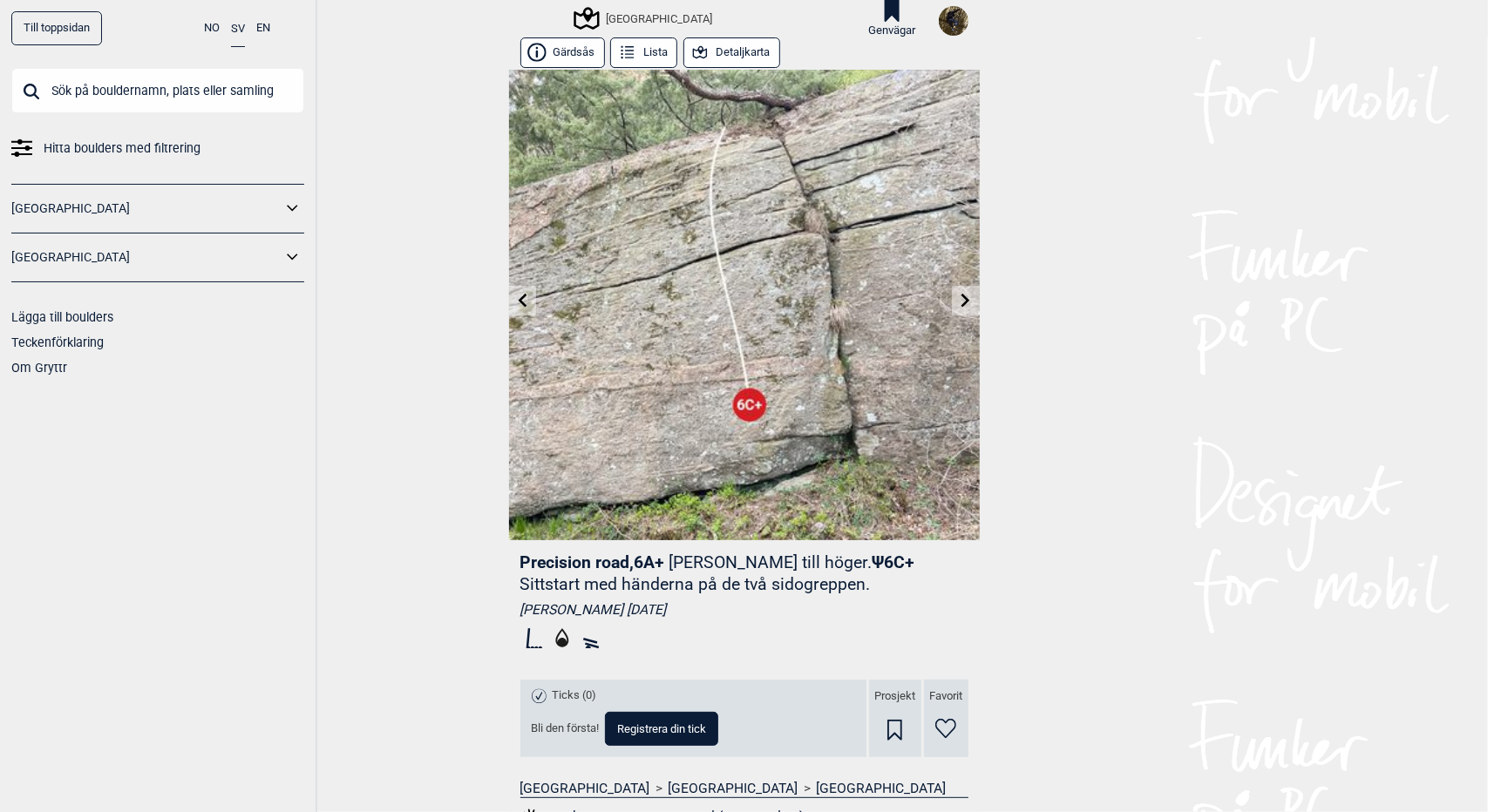
click at [715, 49] on button "Detaljkarta" at bounding box center [732, 52] width 97 height 30
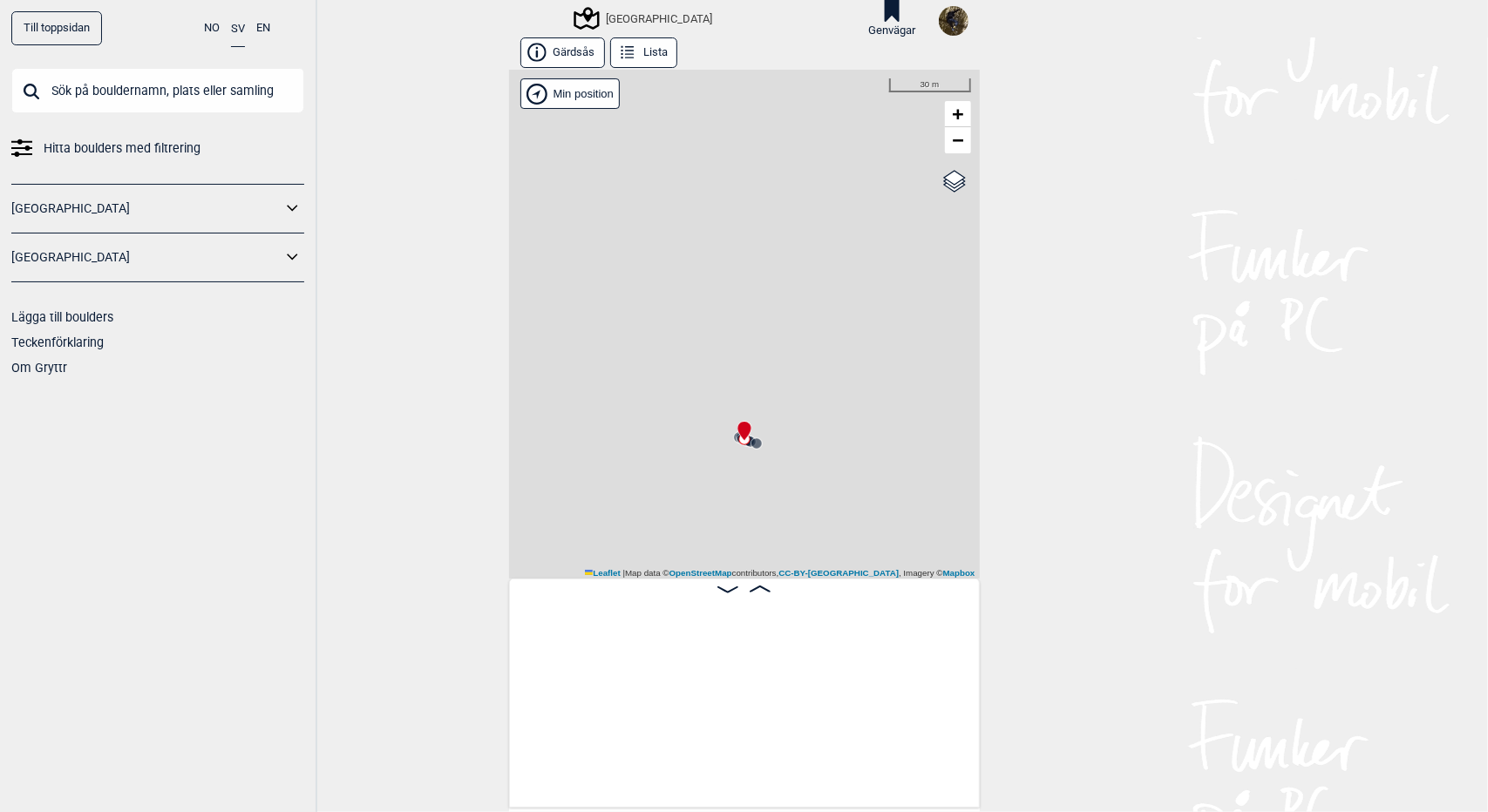
scroll to position [0, 10309]
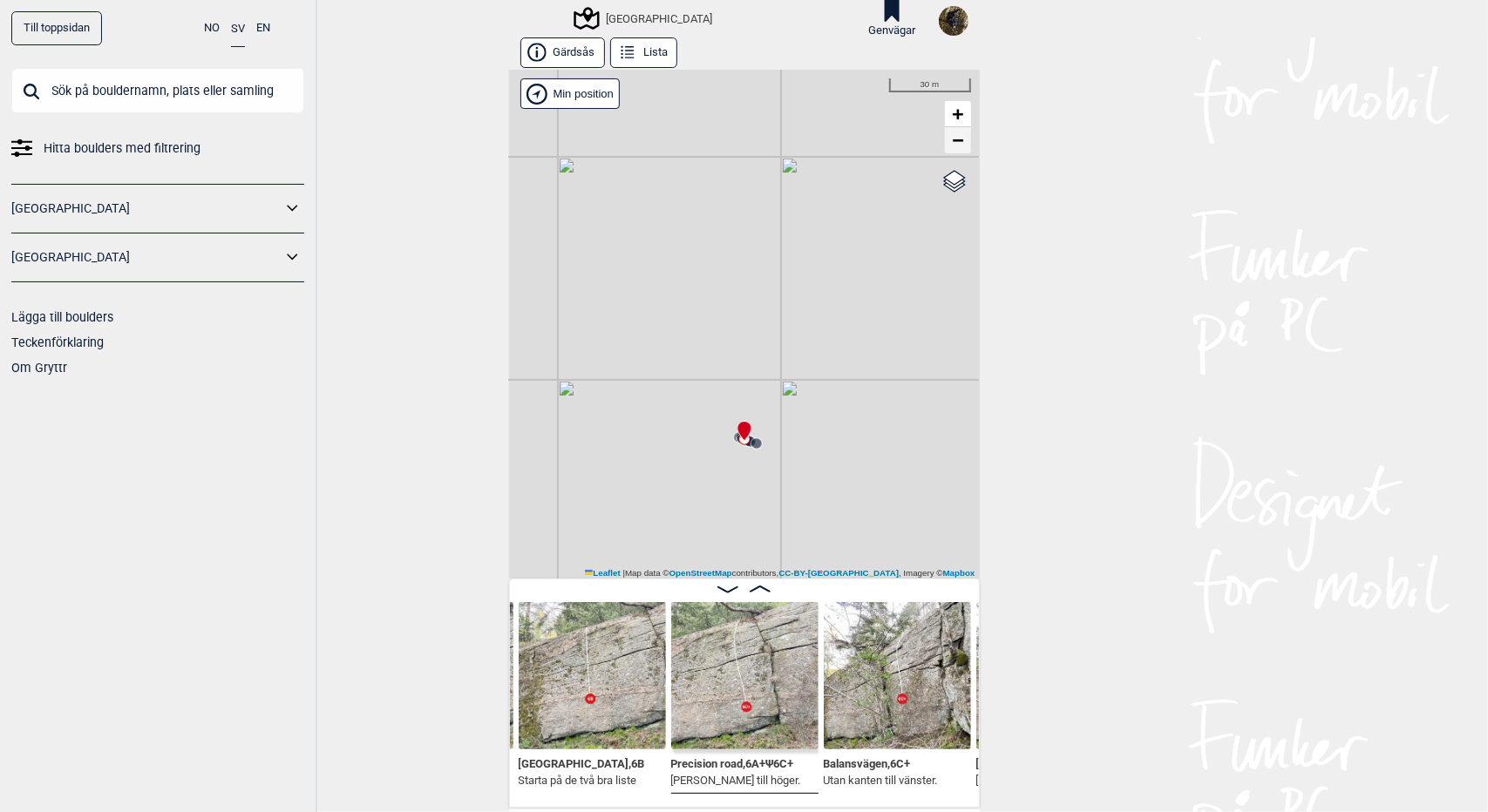
click at [951, 149] on span "−" at bounding box center [957, 140] width 11 height 22
drag, startPoint x: 771, startPoint y: 483, endPoint x: 773, endPoint y: 454, distance: 29.1
click at [773, 454] on div "[GEOGRAPHIC_DATA]" at bounding box center [744, 324] width 470 height 509
click at [618, 720] on img at bounding box center [592, 675] width 147 height 147
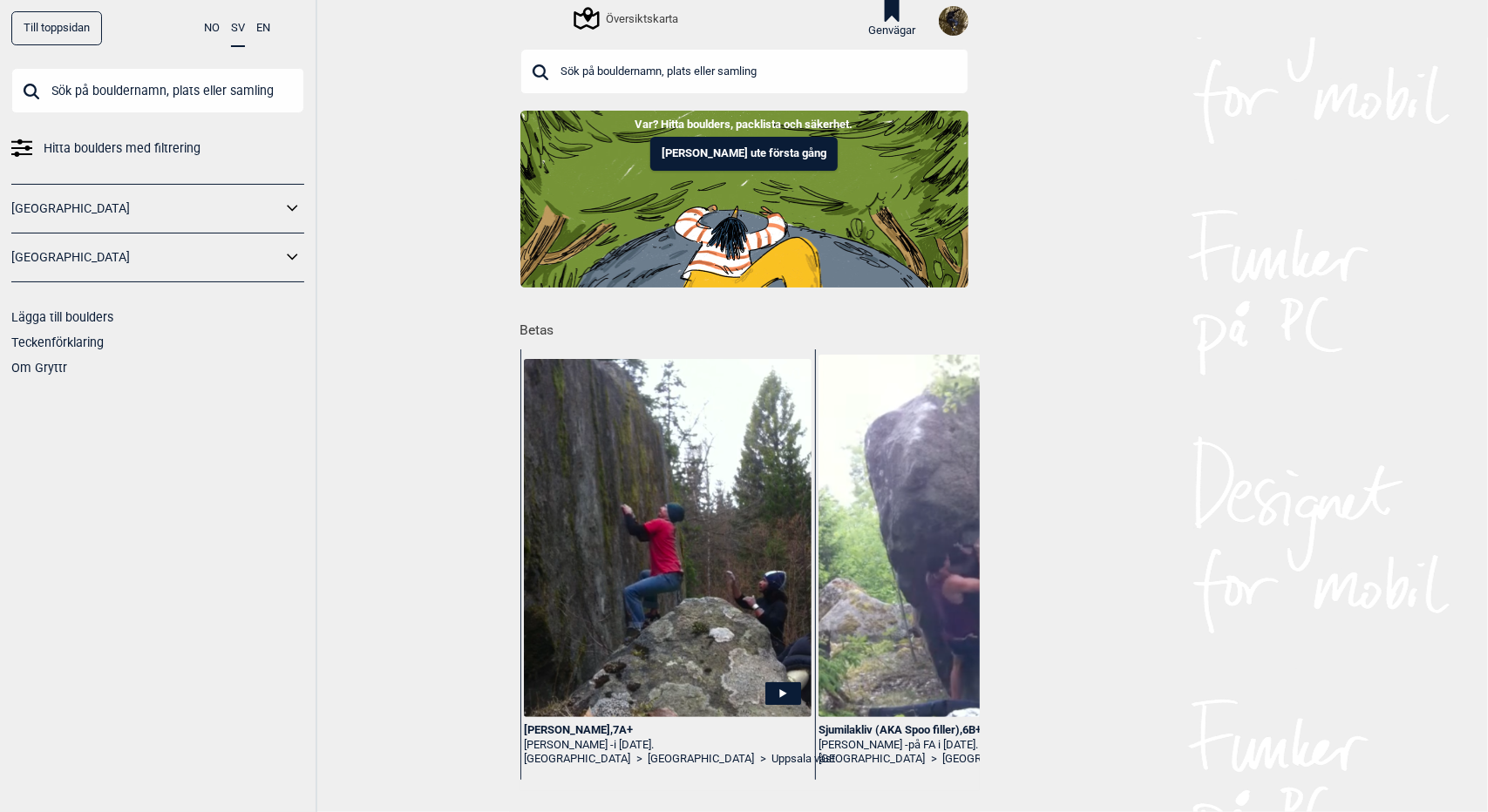
click at [104, 79] on input "text" at bounding box center [158, 91] width 293 height 46
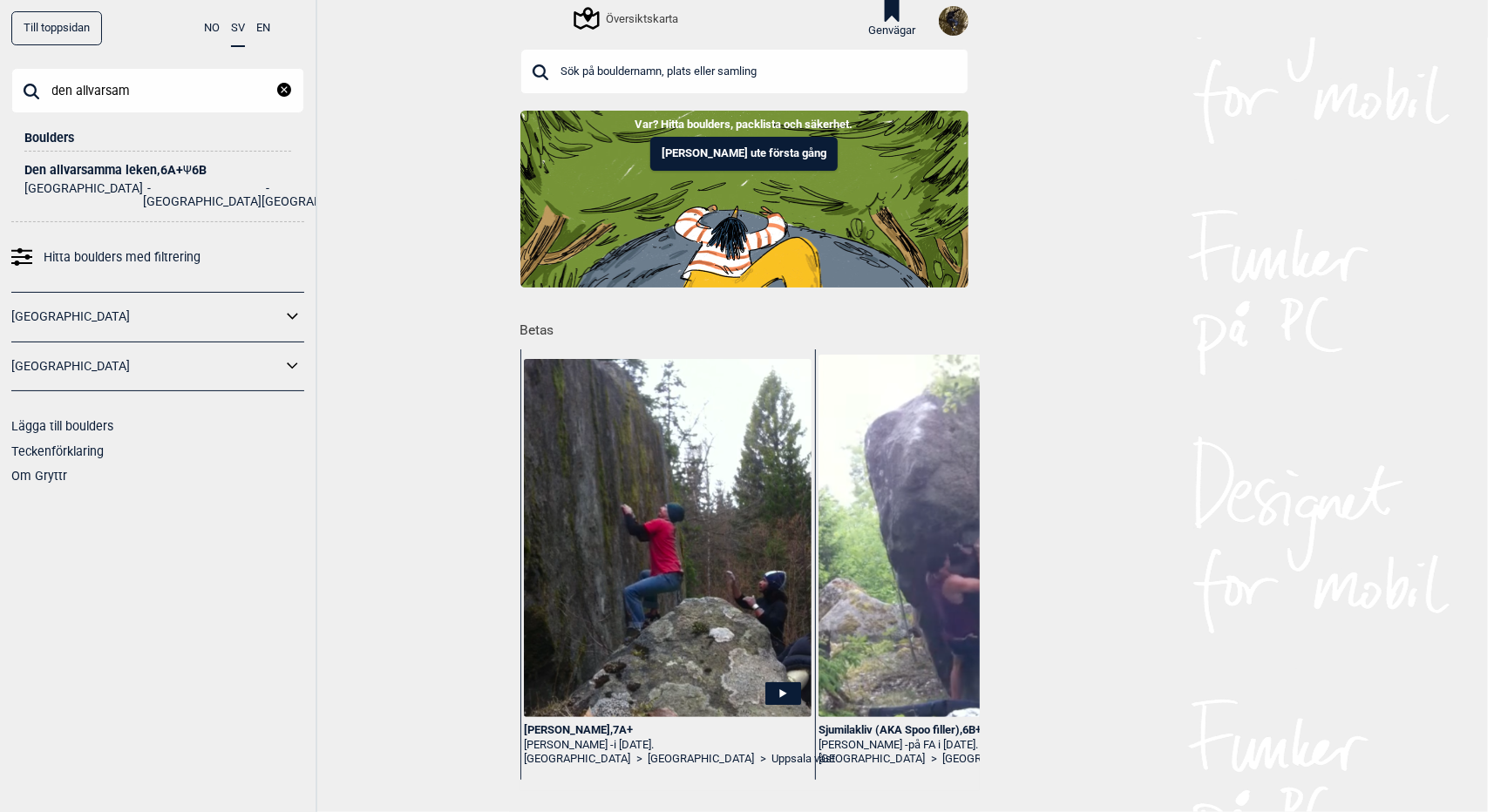
type input "den allvarsam"
click at [122, 164] on div "Den allvarsamma leken , 6A+ Ψ 6B" at bounding box center [158, 170] width 267 height 13
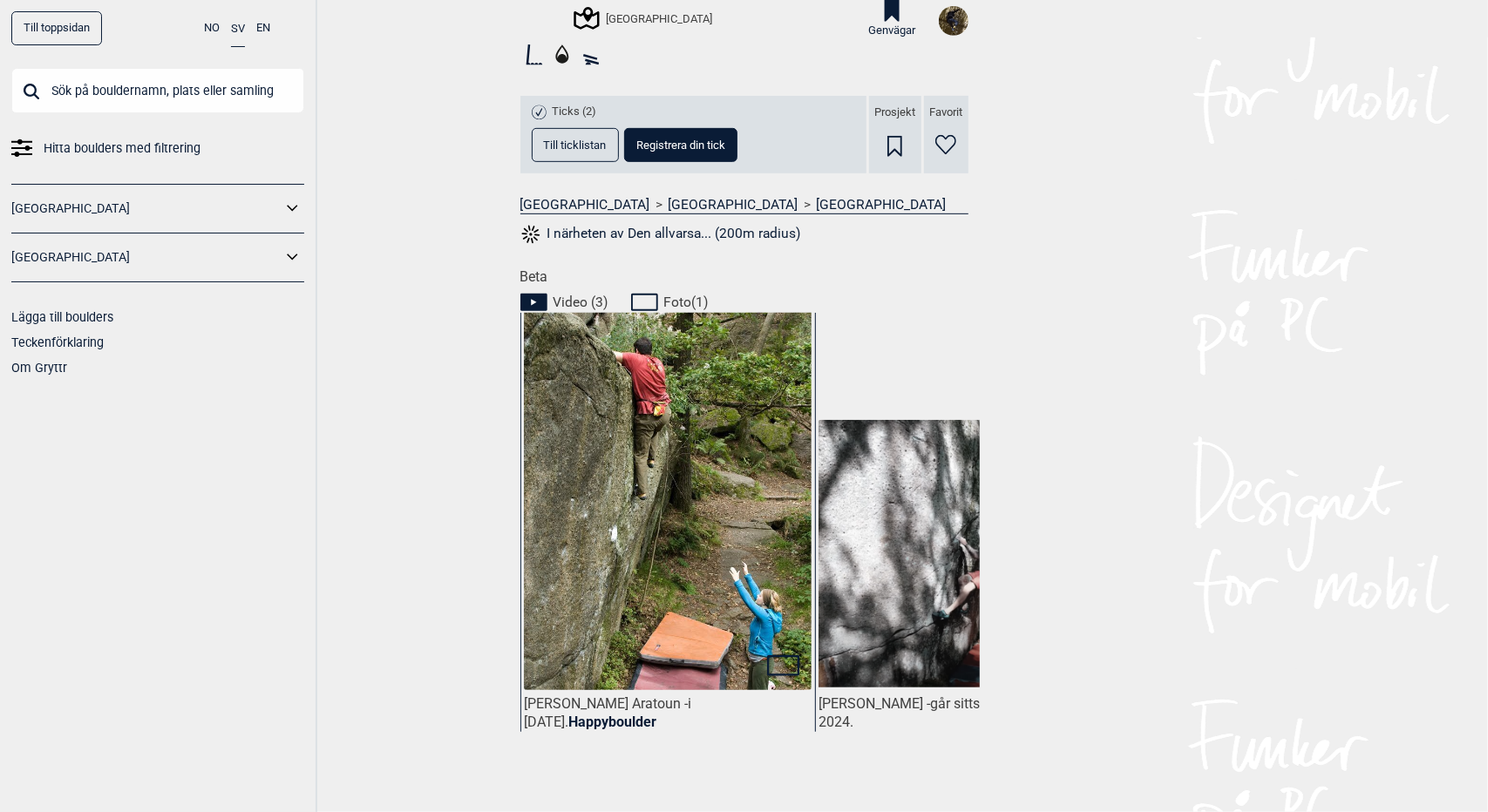
scroll to position [536, 0]
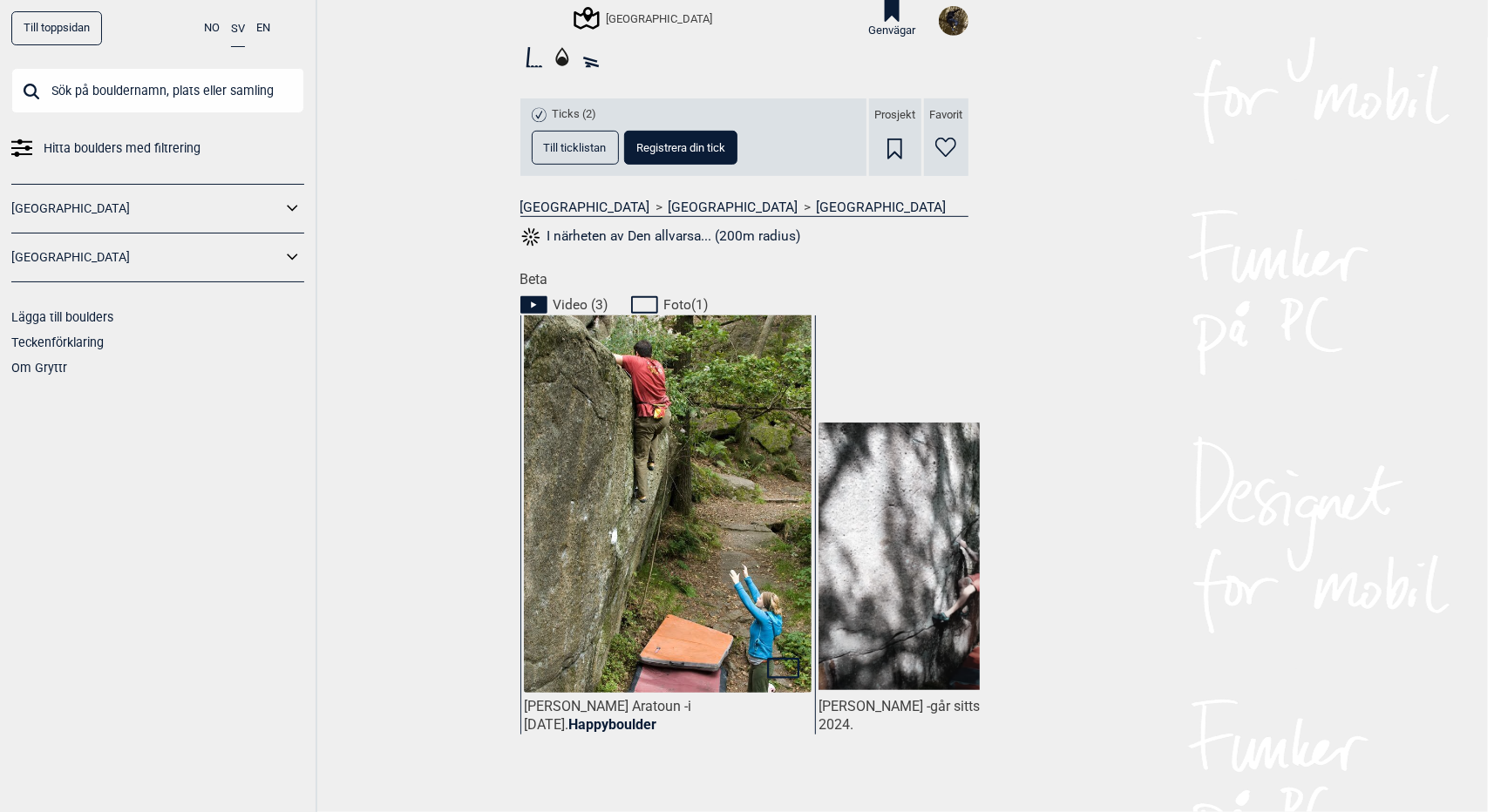
click at [563, 147] on span "Till ticklistan" at bounding box center [575, 147] width 63 height 11
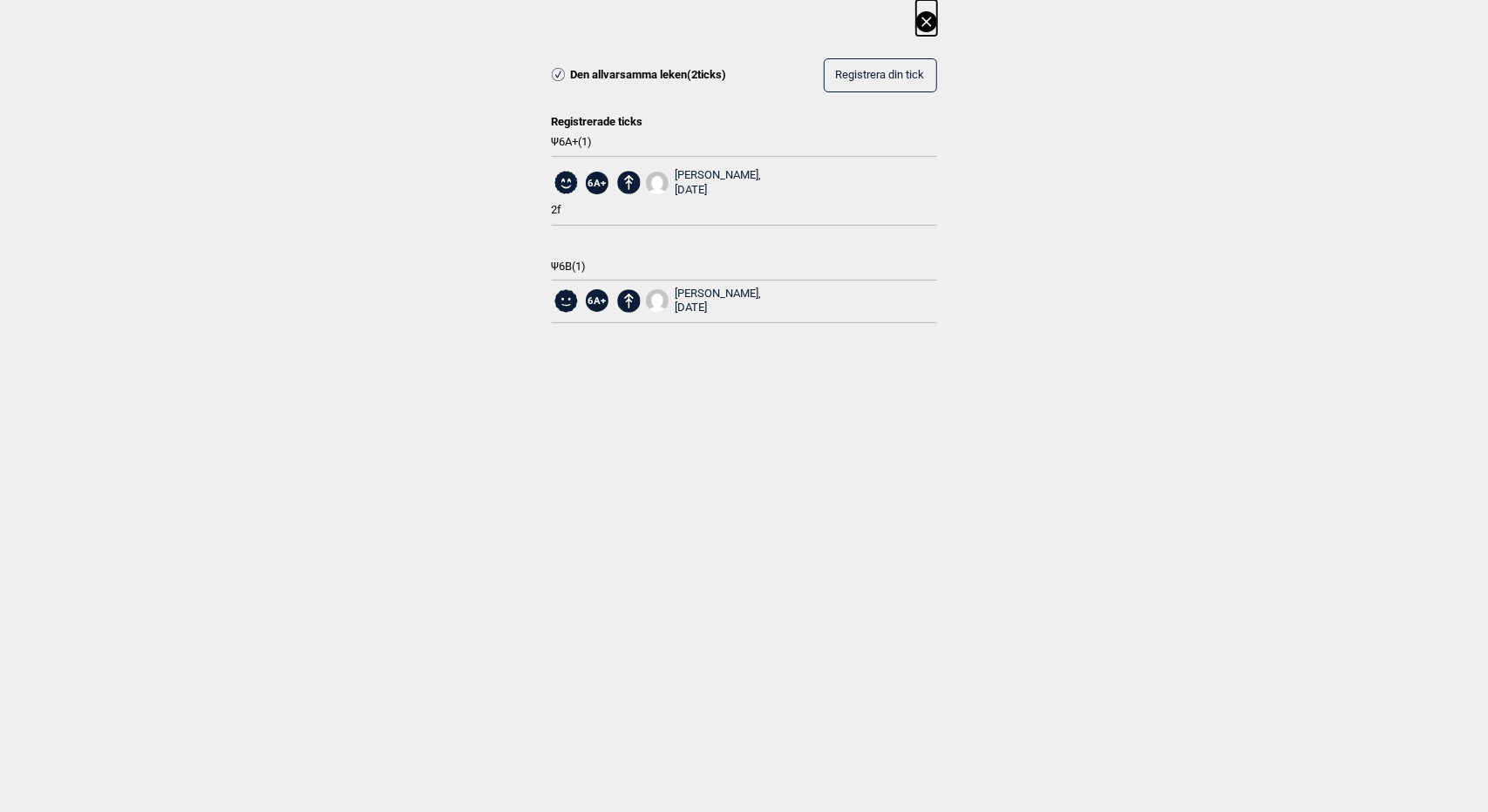
click at [924, 16] on icon at bounding box center [926, 22] width 21 height 21
